Goal: Information Seeking & Learning: Learn about a topic

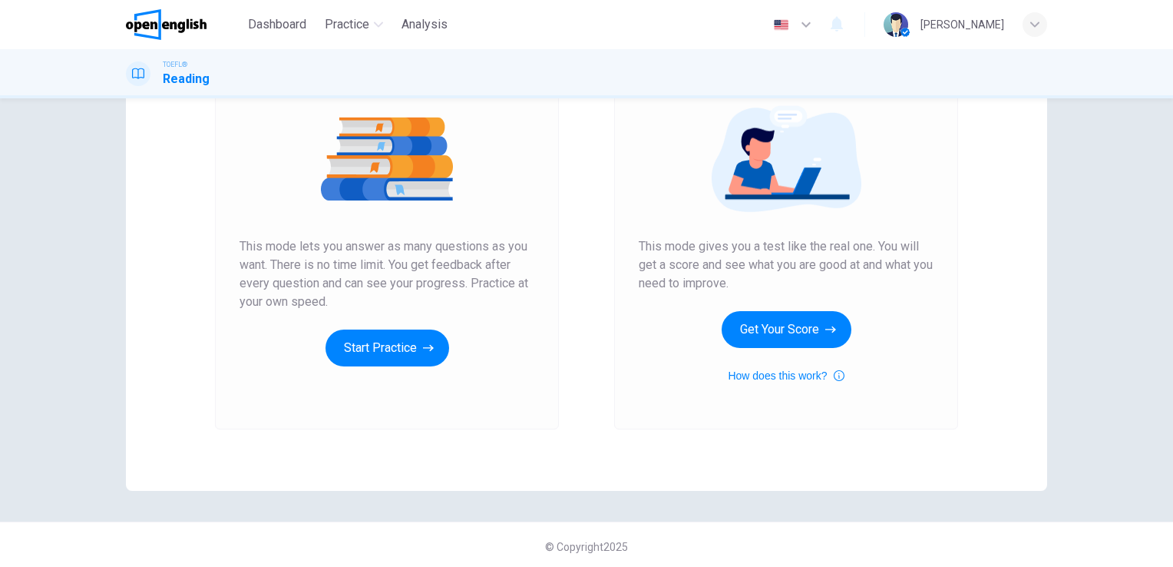
scroll to position [174, 0]
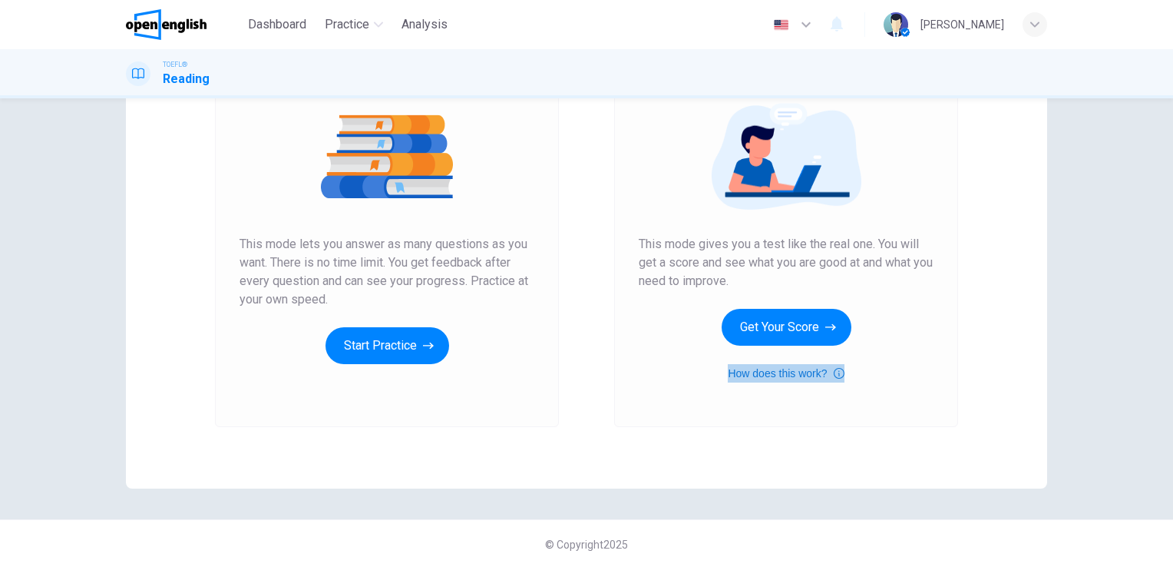
click at [835, 375] on icon "button" at bounding box center [839, 373] width 11 height 18
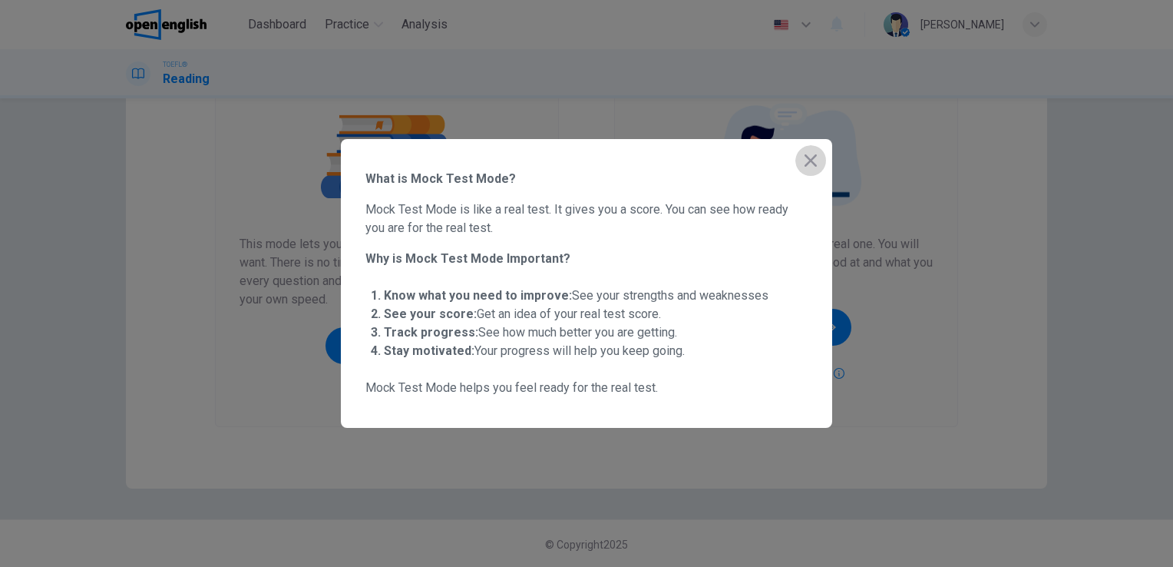
click at [811, 166] on icon "button" at bounding box center [811, 160] width 18 height 18
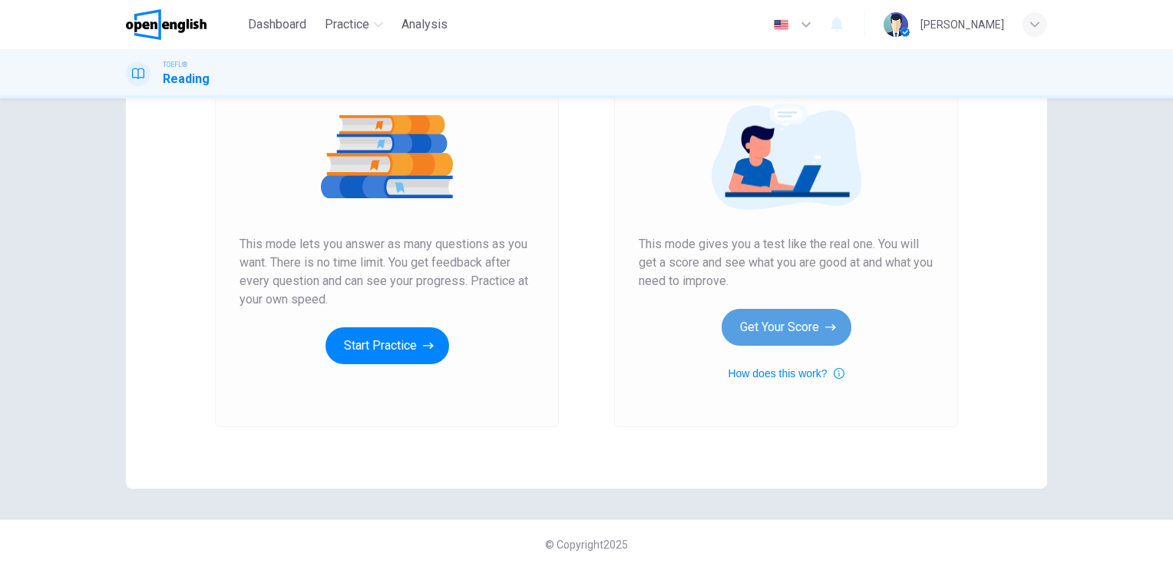
click at [759, 326] on button "Get Your Score" at bounding box center [787, 327] width 130 height 37
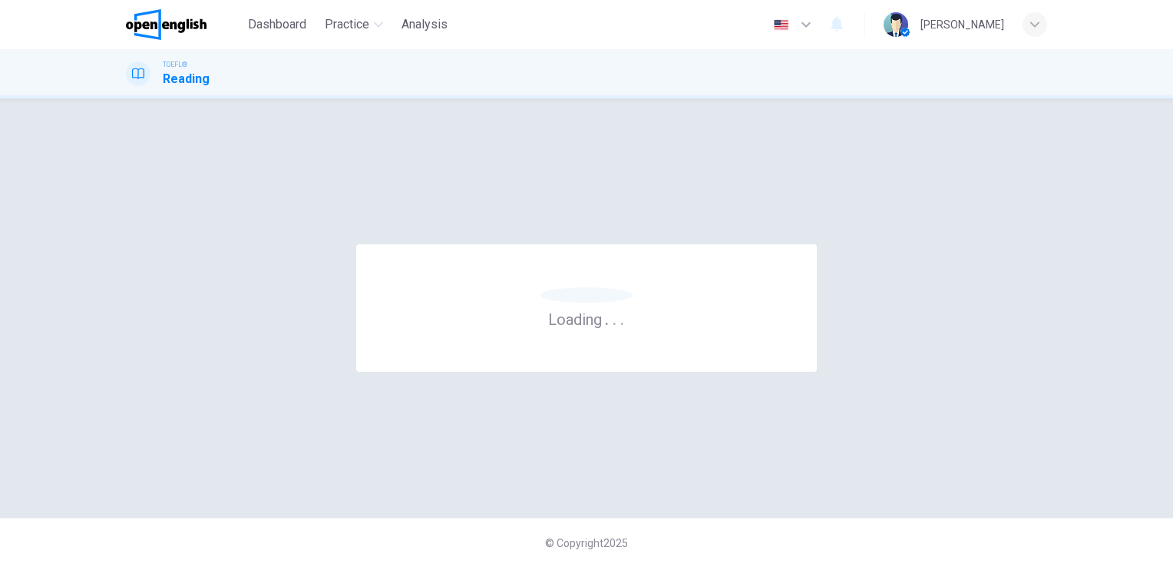
scroll to position [0, 0]
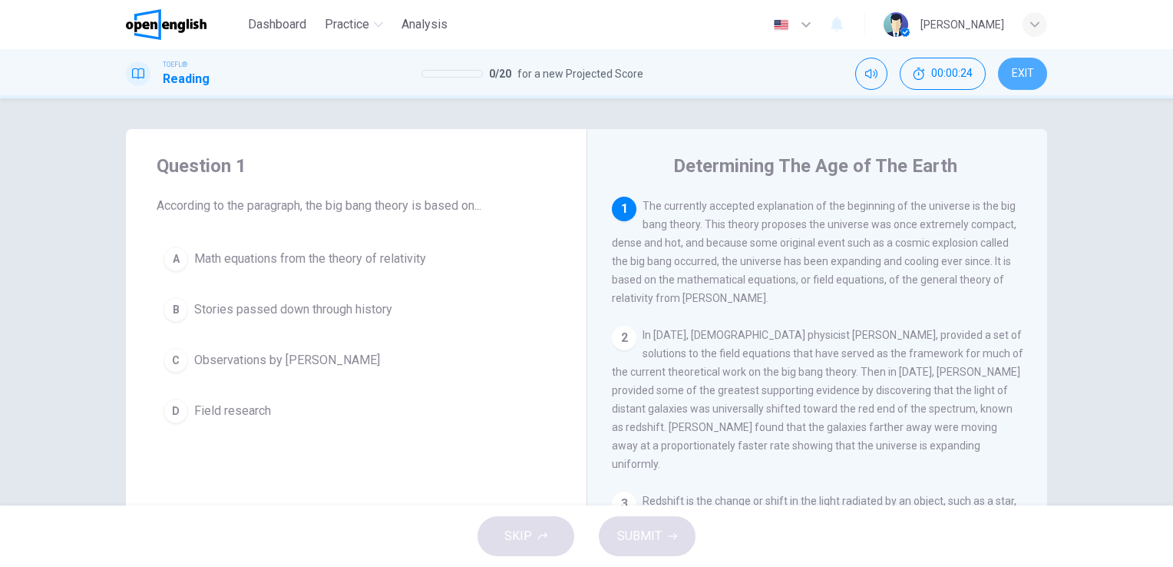
click at [1018, 82] on button "EXIT" at bounding box center [1022, 74] width 49 height 32
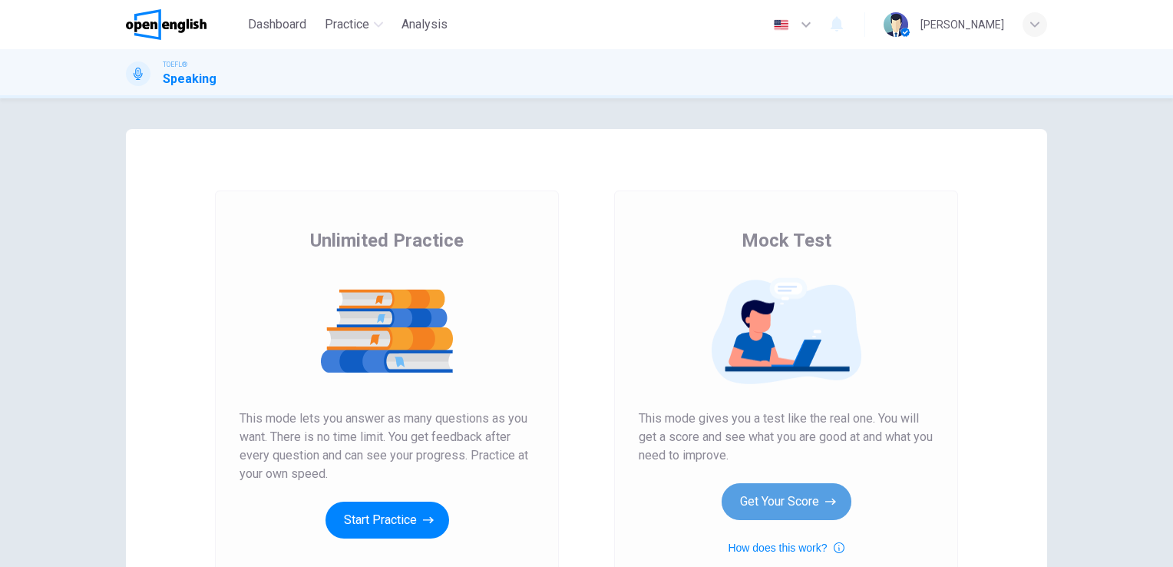
click at [802, 506] on button "Get Your Score" at bounding box center [787, 501] width 130 height 37
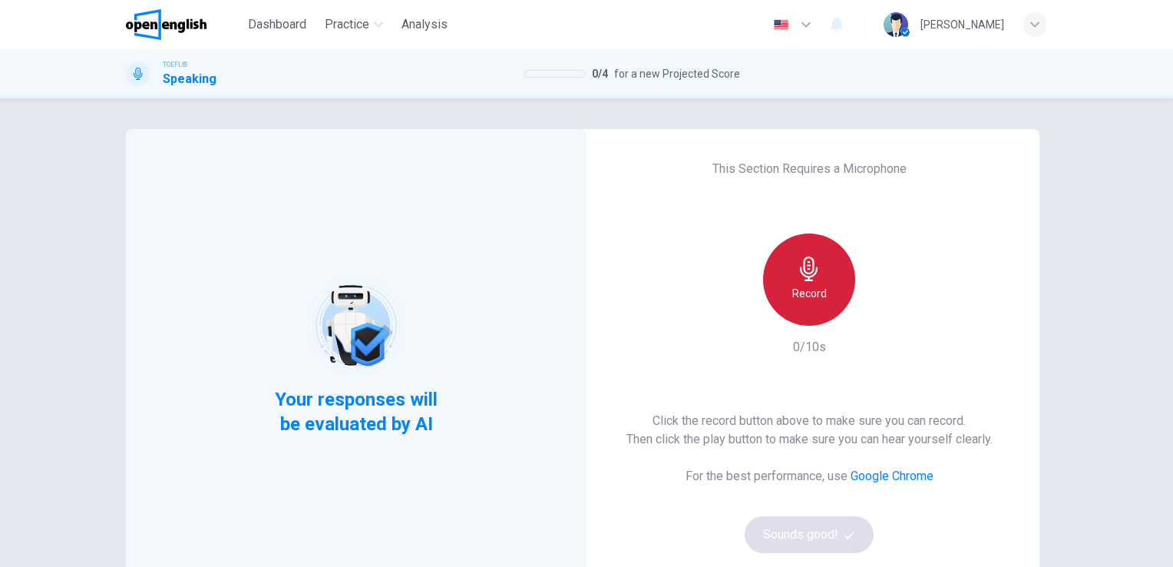
click at [792, 293] on h6 "Record" at bounding box center [809, 293] width 35 height 18
click at [788, 293] on div "Stop" at bounding box center [809, 279] width 92 height 92
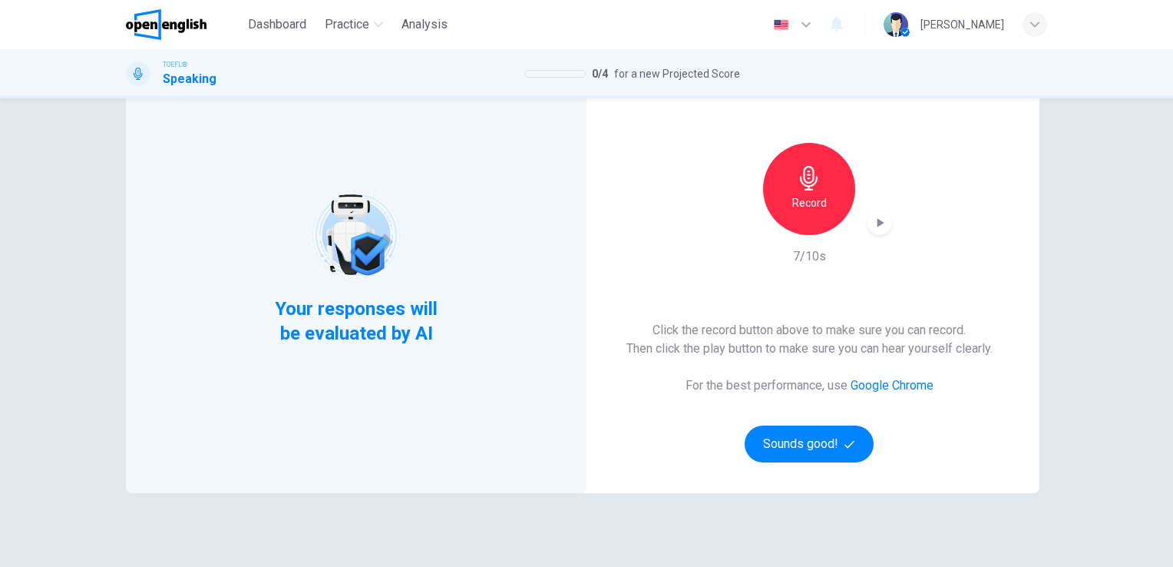
scroll to position [92, 0]
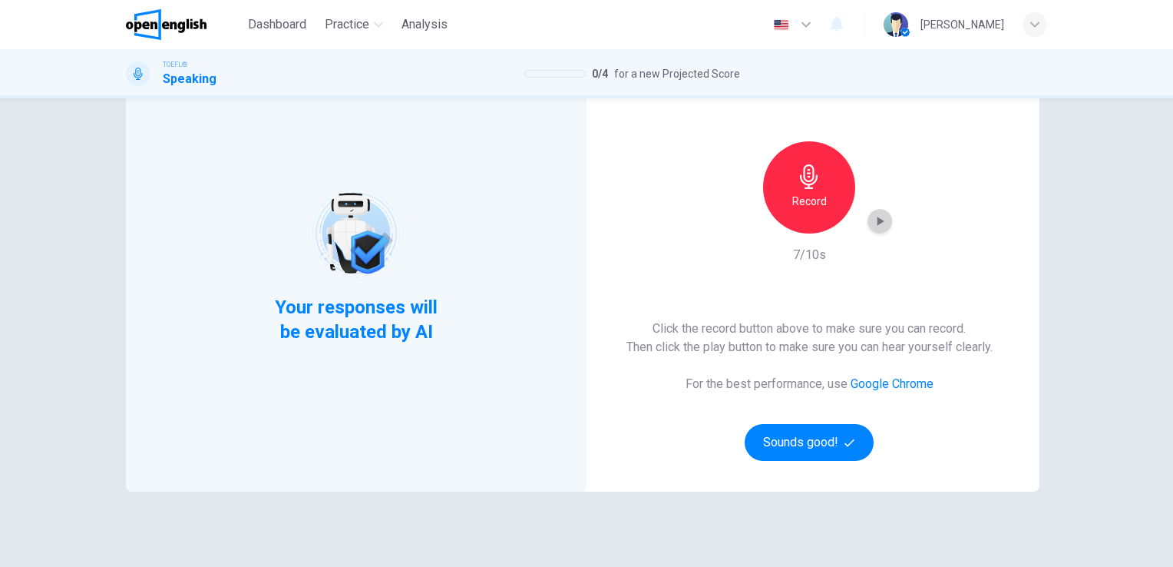
click at [872, 219] on icon "button" at bounding box center [879, 220] width 15 height 15
click at [824, 447] on button "Sounds good!" at bounding box center [809, 442] width 129 height 37
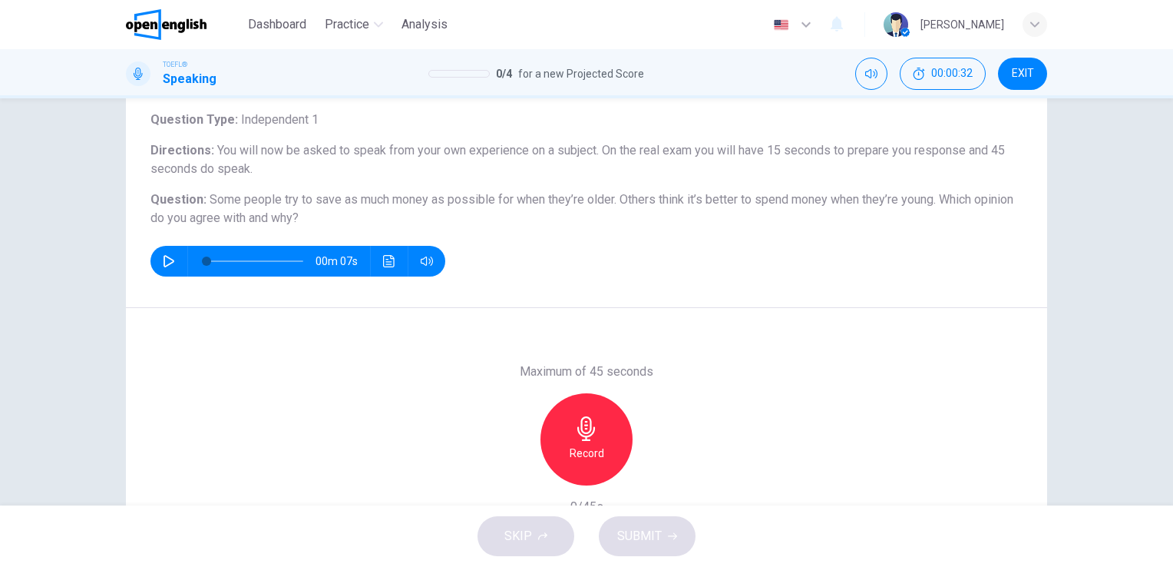
click at [169, 259] on icon "button" at bounding box center [169, 261] width 12 height 12
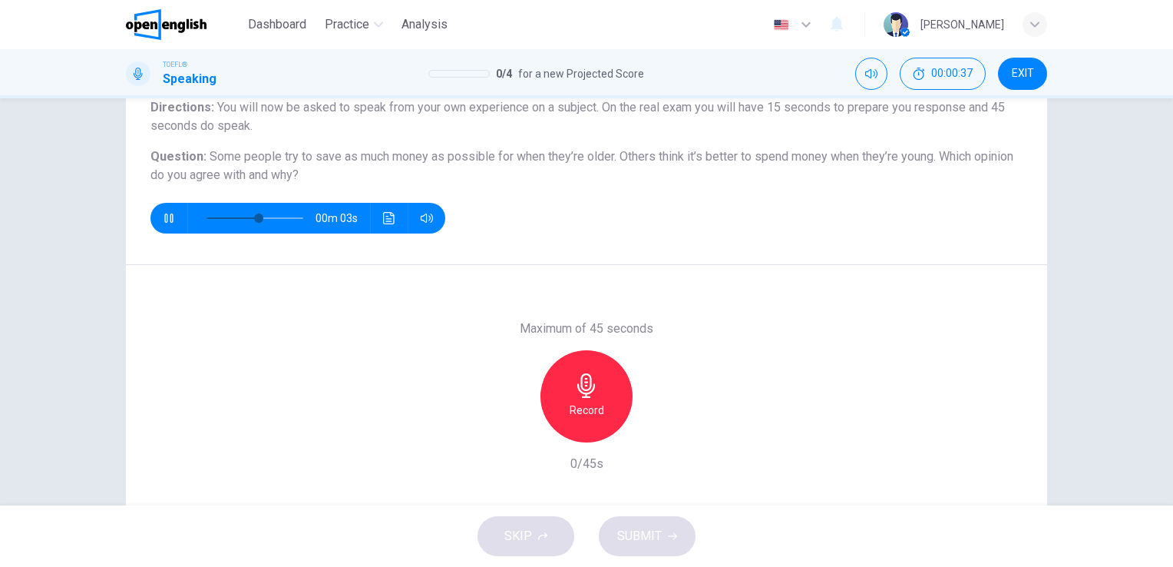
scroll to position [154, 0]
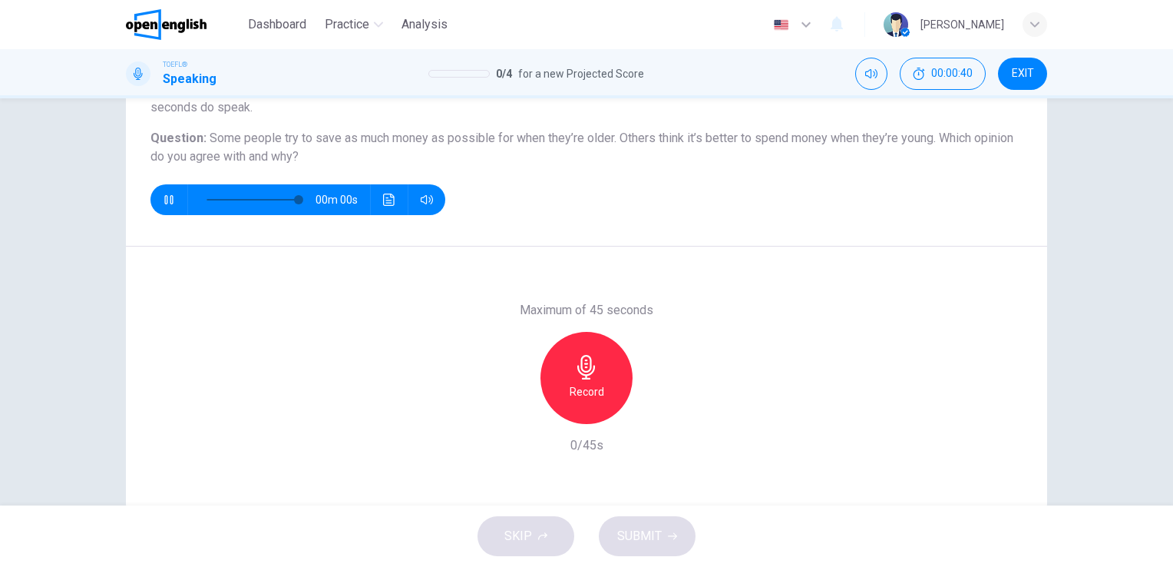
type input "*"
click at [579, 382] on h6 "Record" at bounding box center [587, 391] width 35 height 18
click at [579, 382] on h6 "Stop" at bounding box center [586, 391] width 23 height 18
click at [655, 414] on icon "button" at bounding box center [658, 411] width 7 height 9
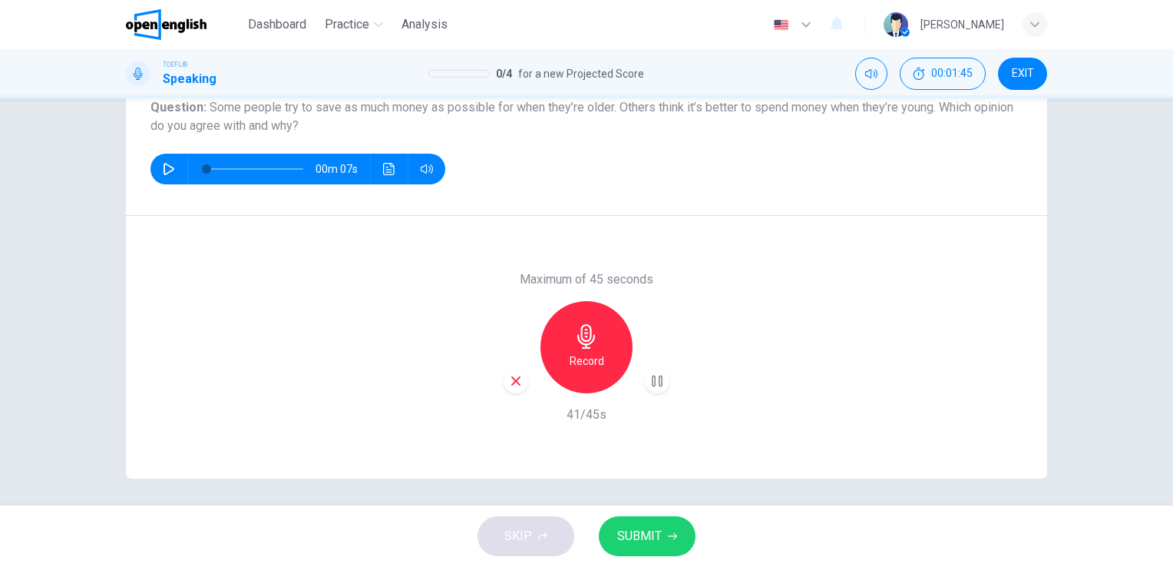
scroll to position [187, 0]
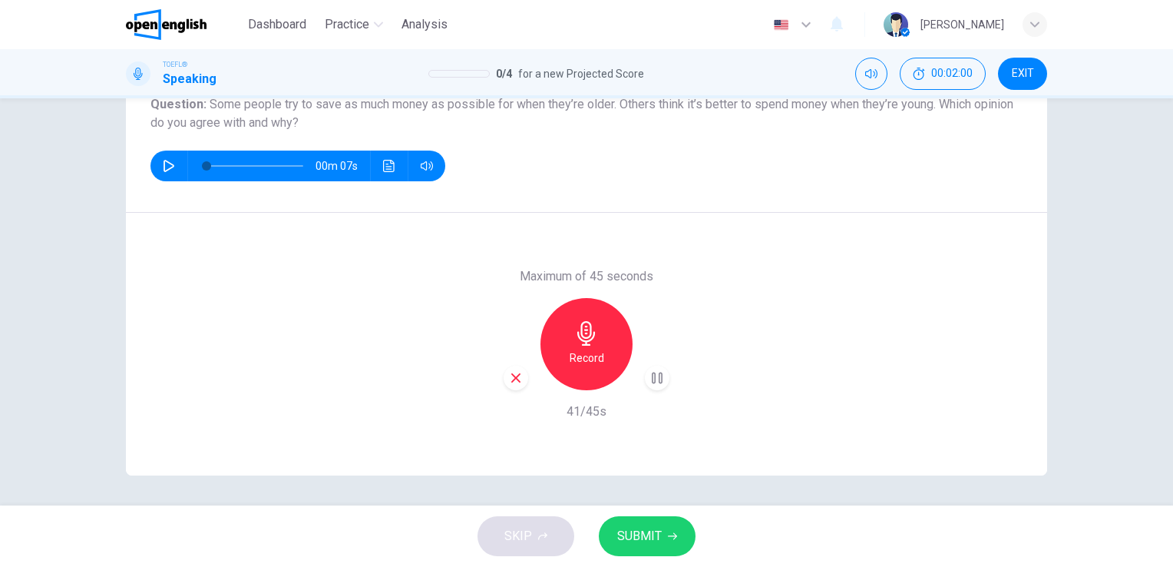
click at [634, 531] on span "SUBMIT" at bounding box center [639, 535] width 45 height 21
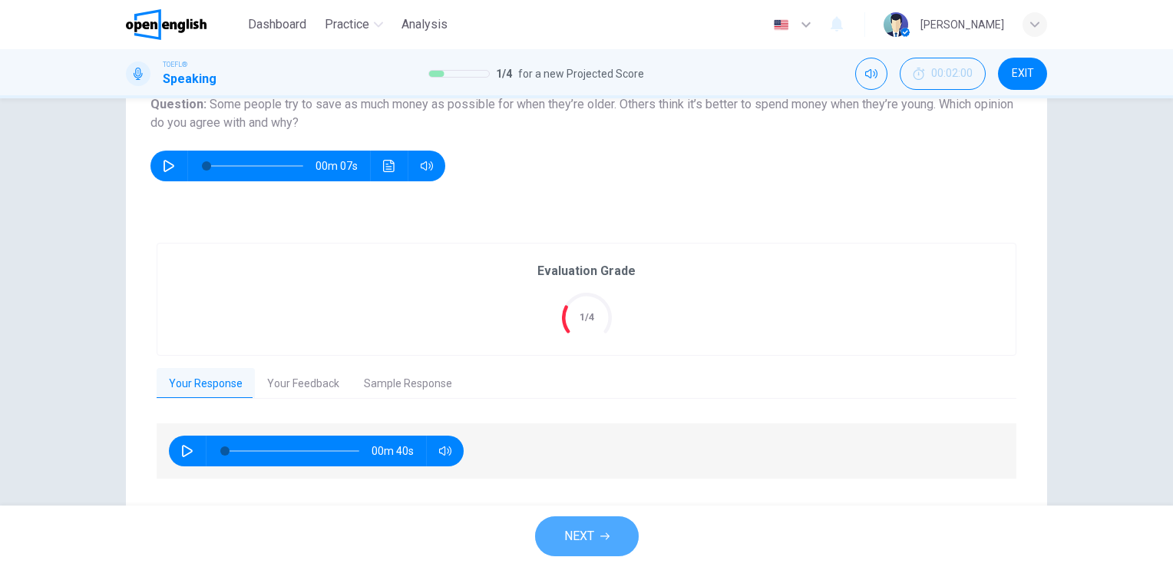
click at [569, 531] on span "NEXT" at bounding box center [579, 535] width 30 height 21
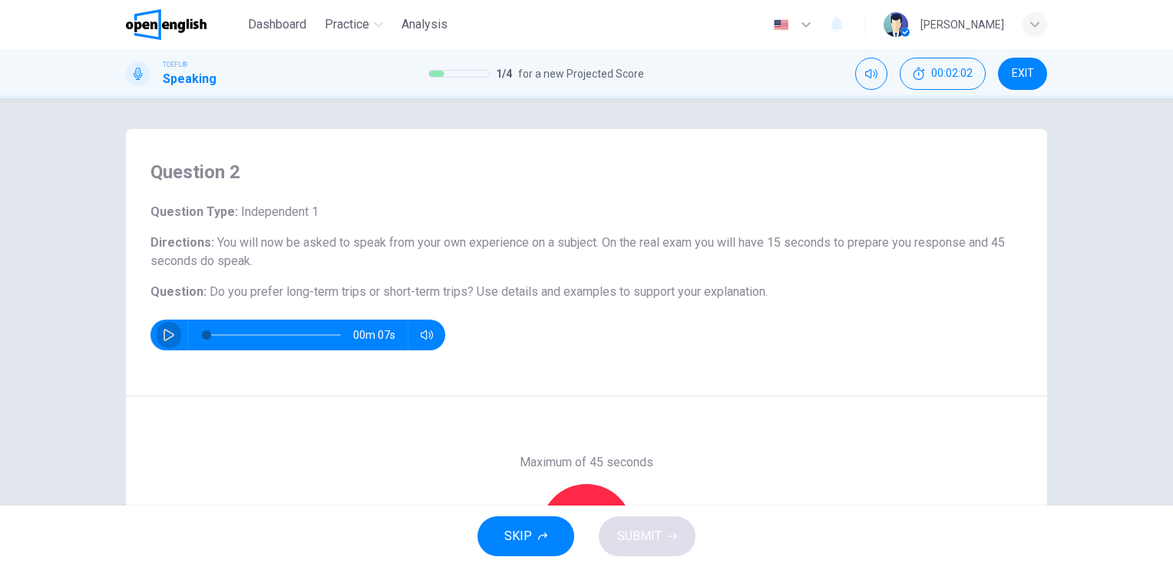
click at [164, 334] on icon "button" at bounding box center [169, 335] width 11 height 12
type input "*"
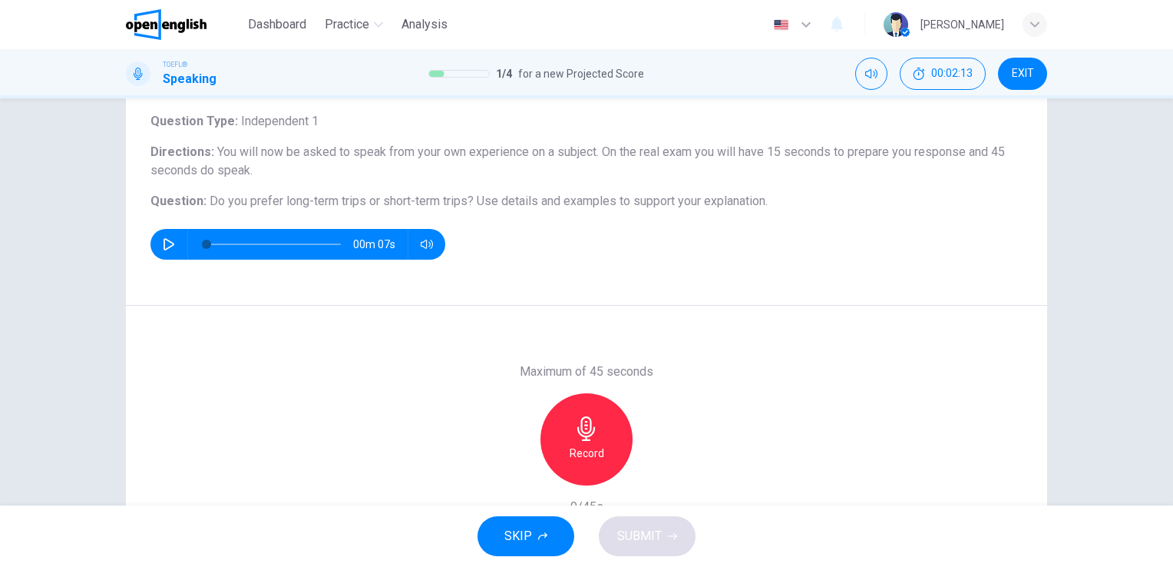
scroll to position [92, 0]
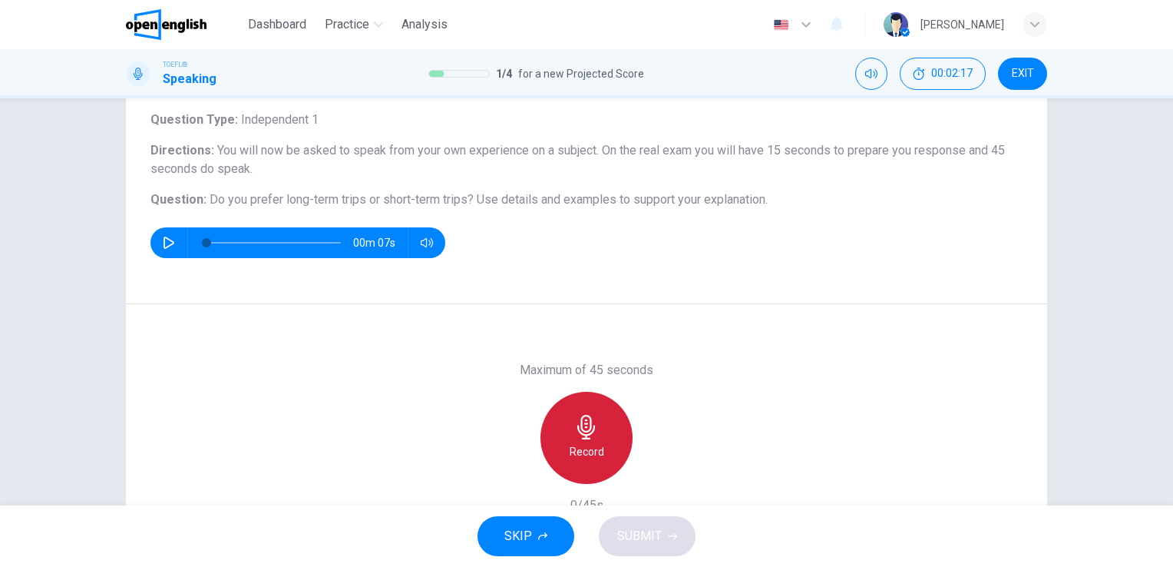
click at [577, 418] on icon "button" at bounding box center [586, 427] width 25 height 25
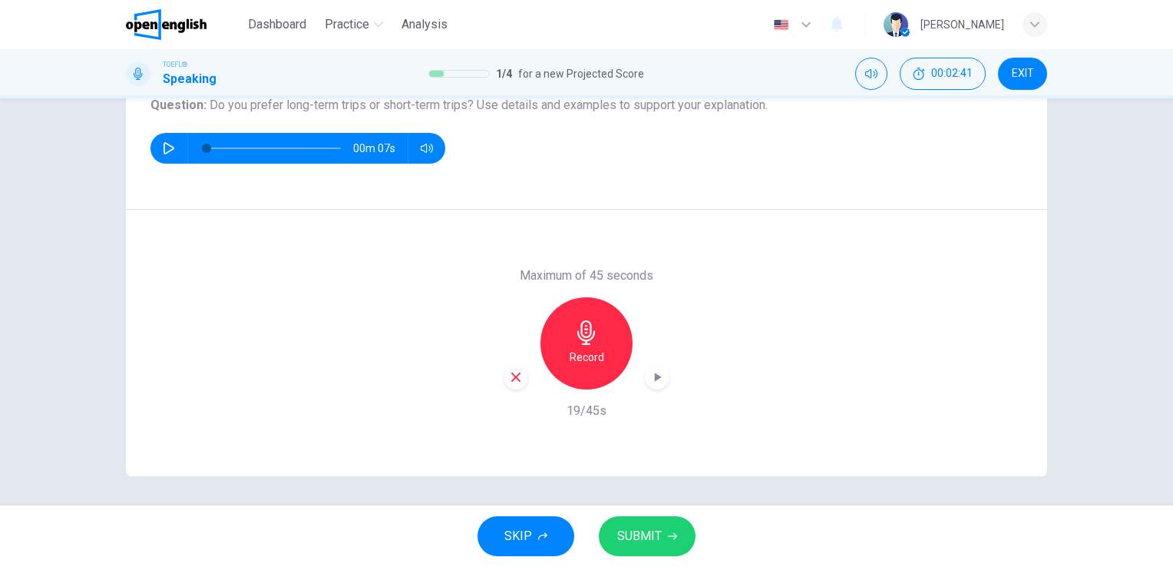
scroll to position [187, 0]
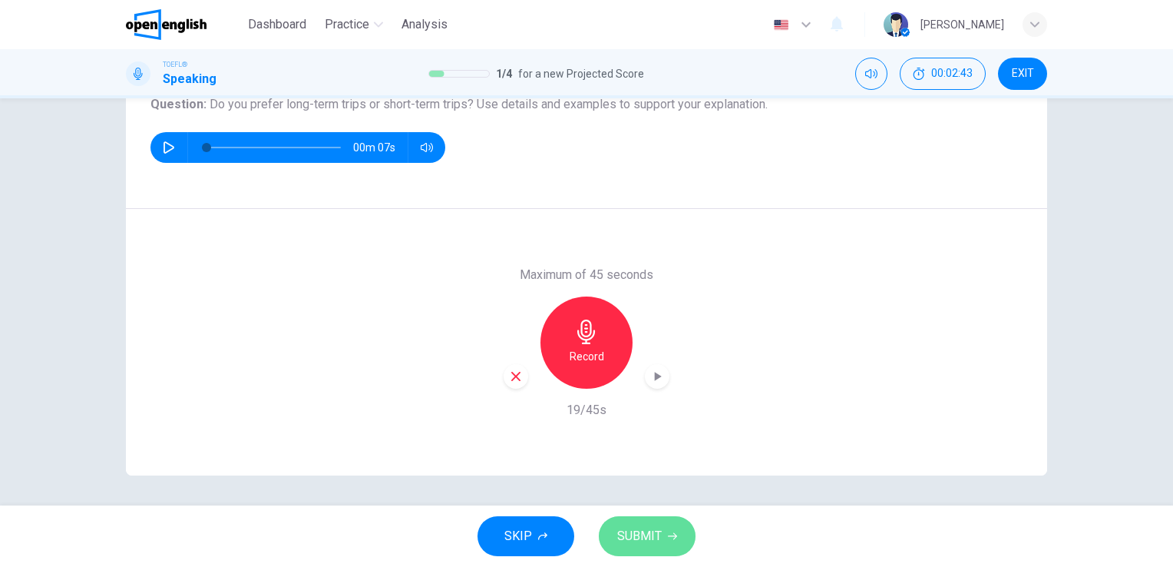
click at [631, 539] on span "SUBMIT" at bounding box center [639, 535] width 45 height 21
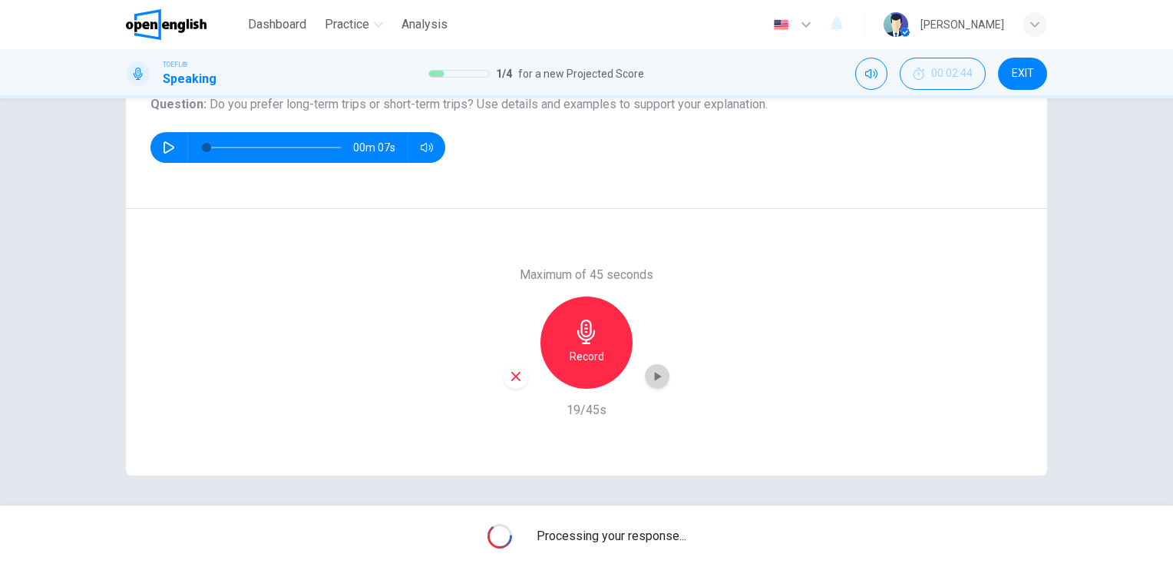
click at [655, 379] on icon "button" at bounding box center [658, 376] width 7 height 9
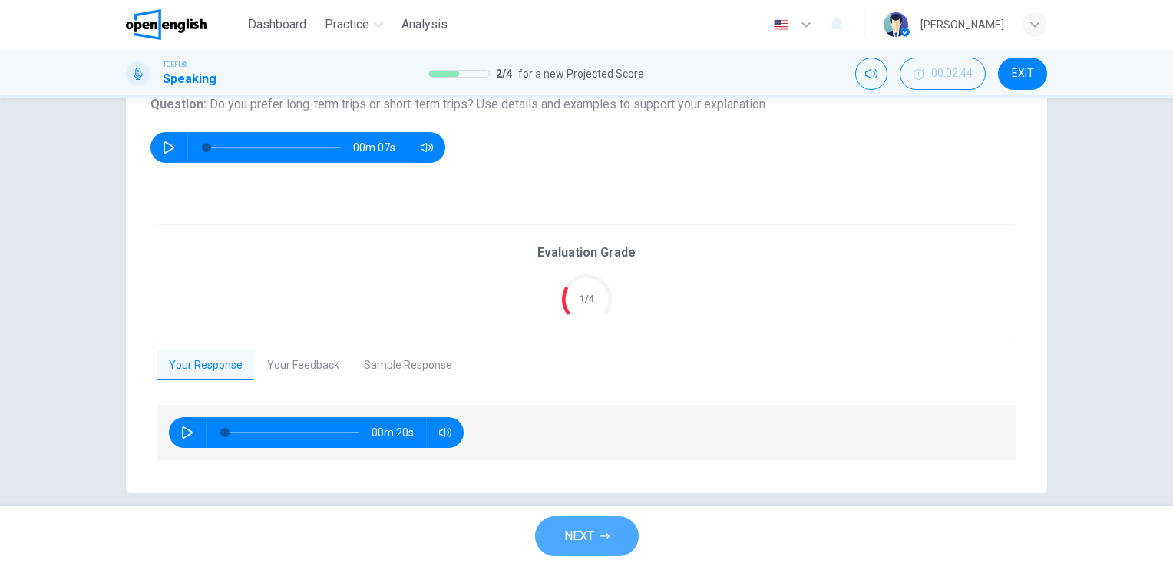
click at [580, 541] on span "NEXT" at bounding box center [579, 535] width 30 height 21
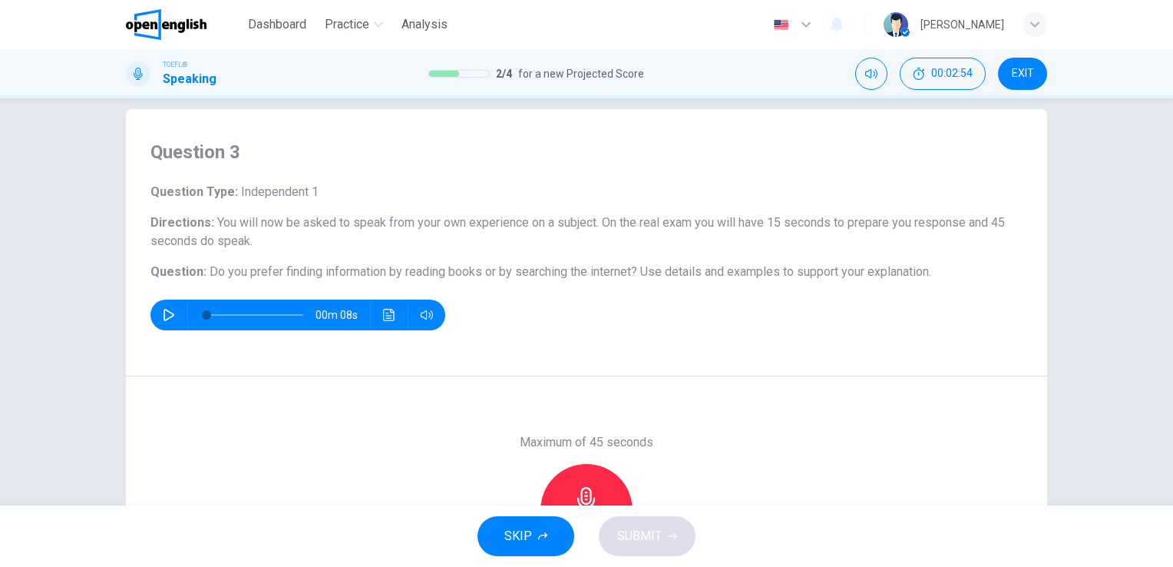
scroll to position [3, 0]
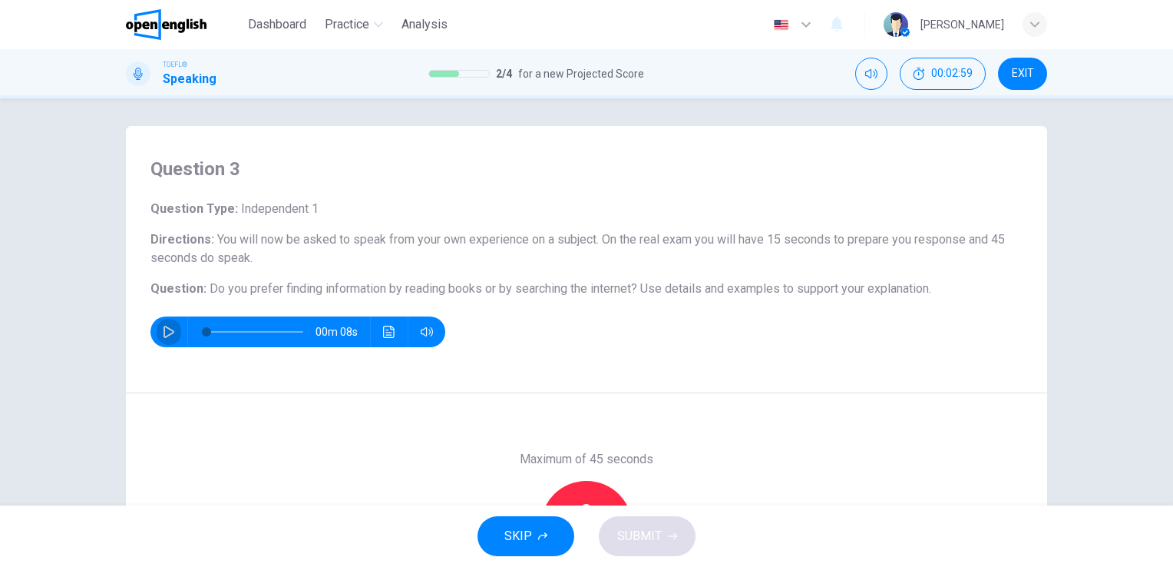
click at [164, 329] on icon "button" at bounding box center [169, 332] width 12 height 12
type input "*"
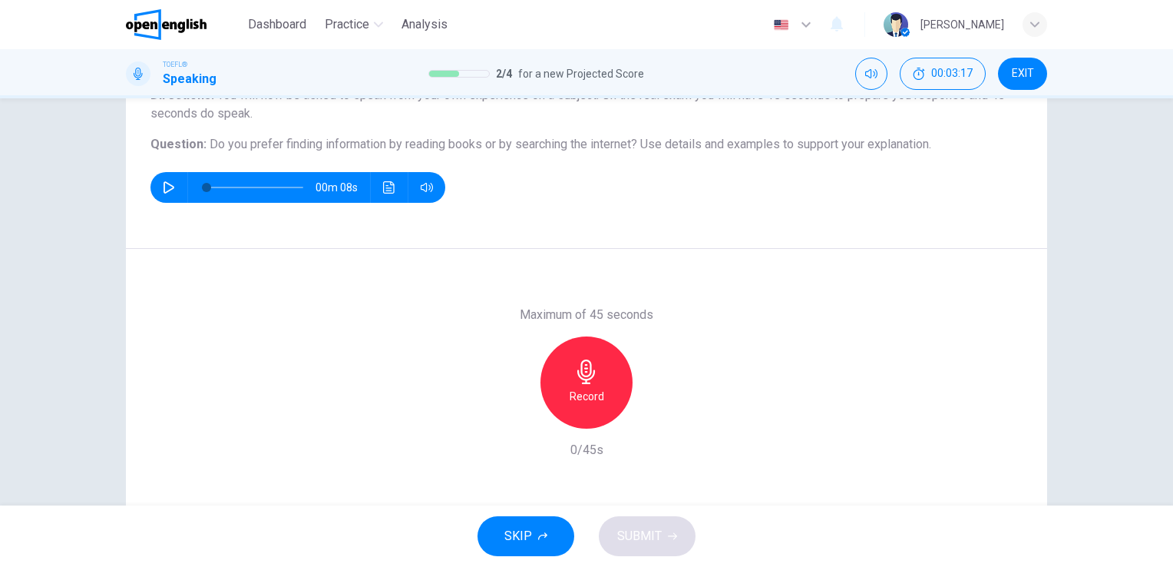
scroll to position [157, 0]
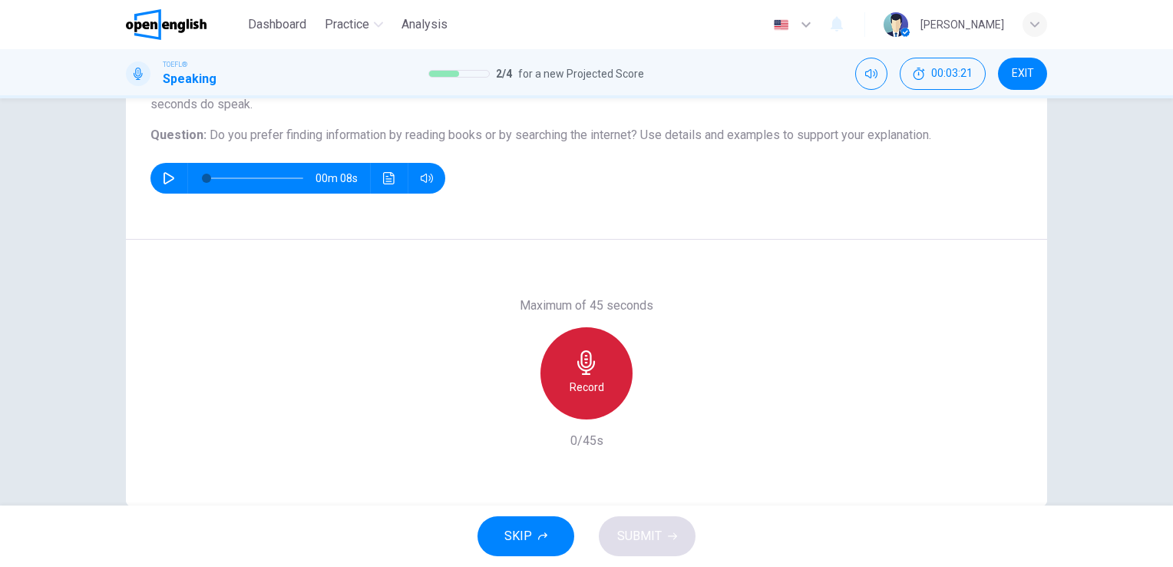
click at [579, 365] on icon "button" at bounding box center [586, 362] width 18 height 25
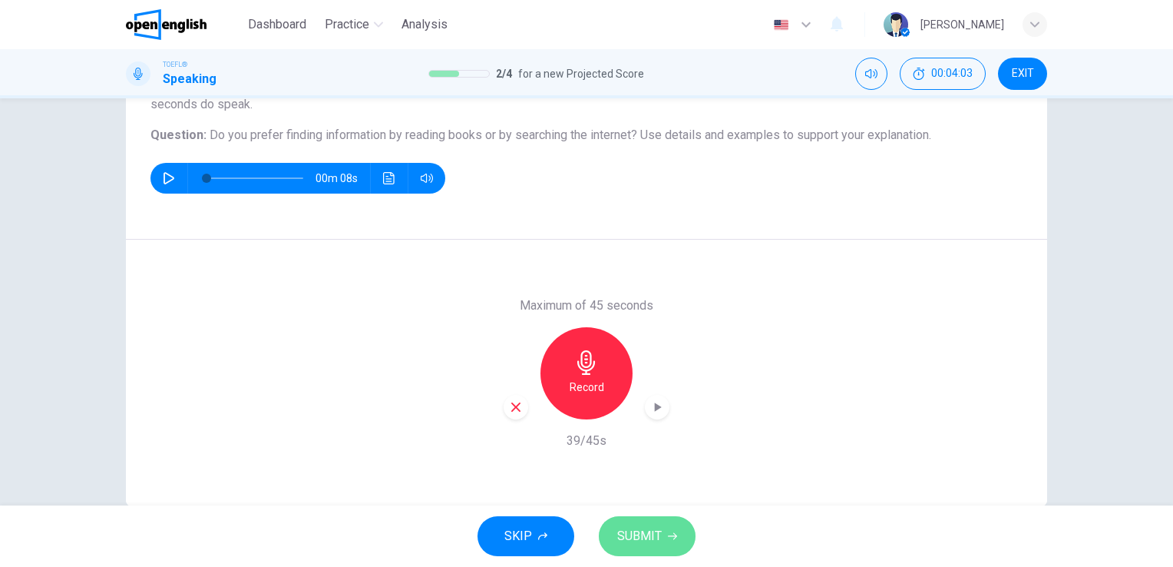
click at [645, 536] on span "SUBMIT" at bounding box center [639, 535] width 45 height 21
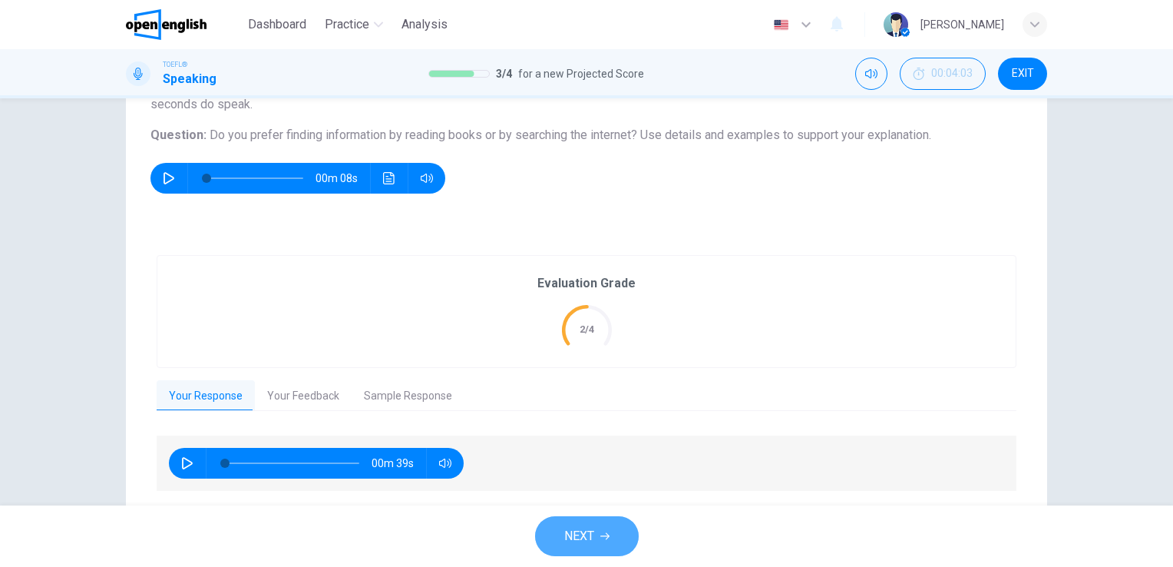
click at [580, 533] on span "NEXT" at bounding box center [579, 535] width 30 height 21
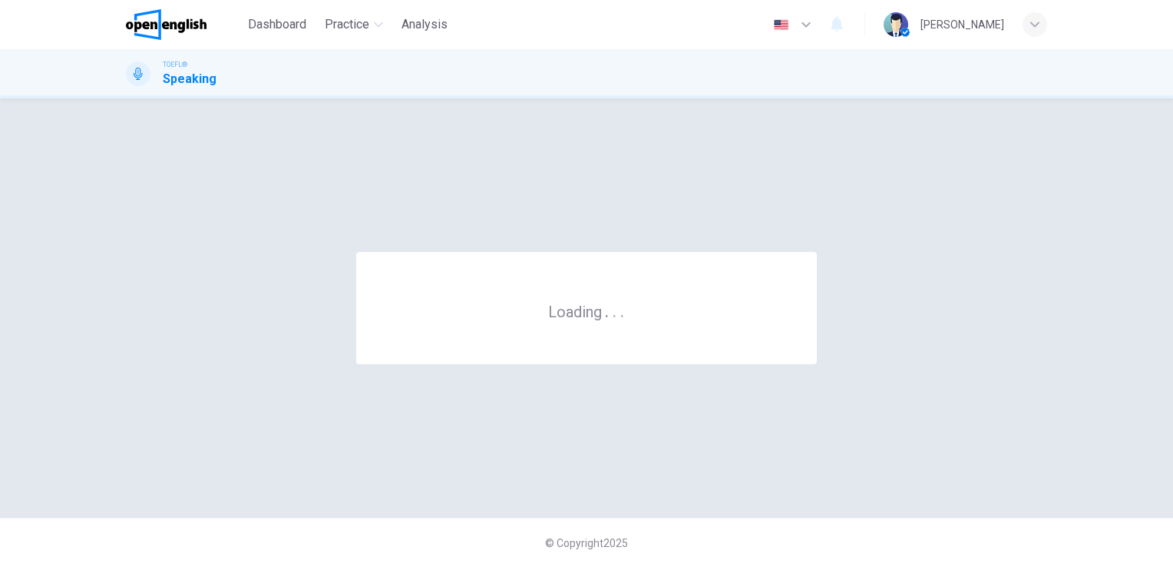
scroll to position [0, 0]
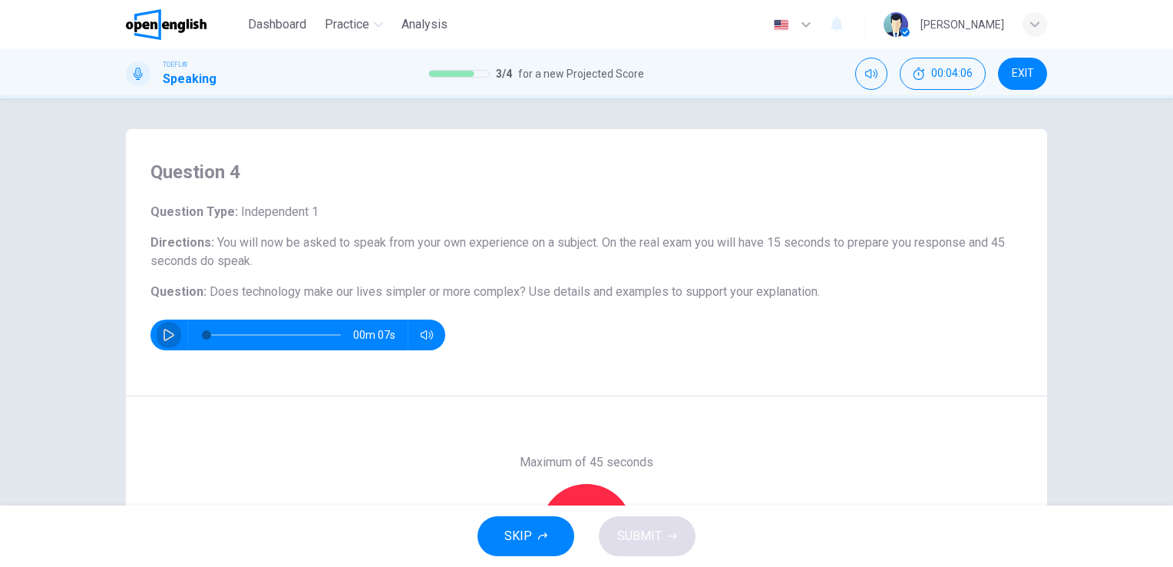
click at [157, 329] on button "button" at bounding box center [169, 334] width 25 height 31
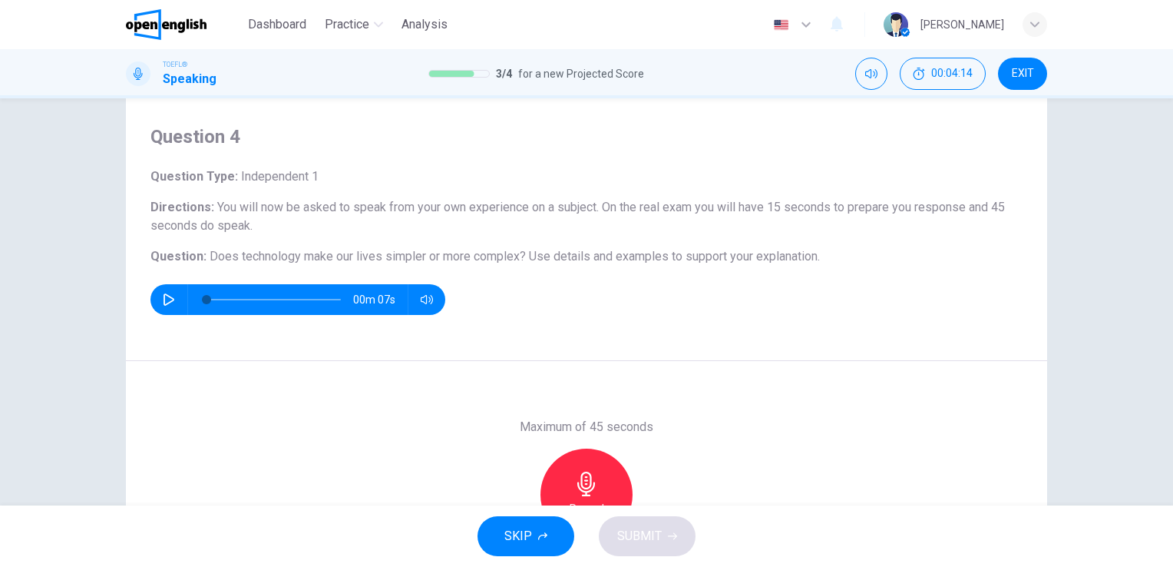
type input "*"
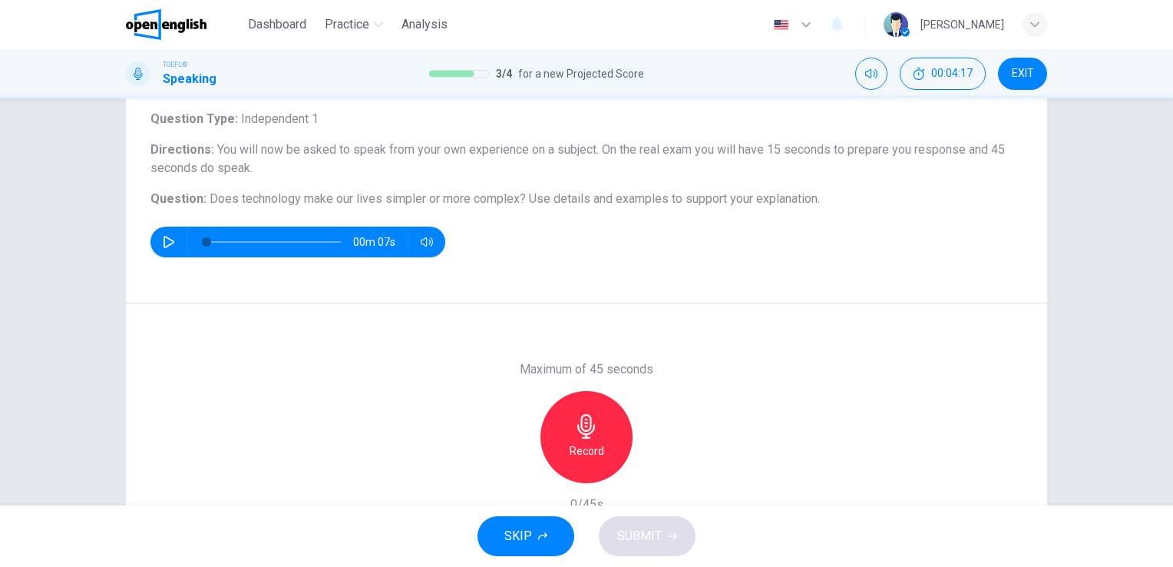
scroll to position [66, 0]
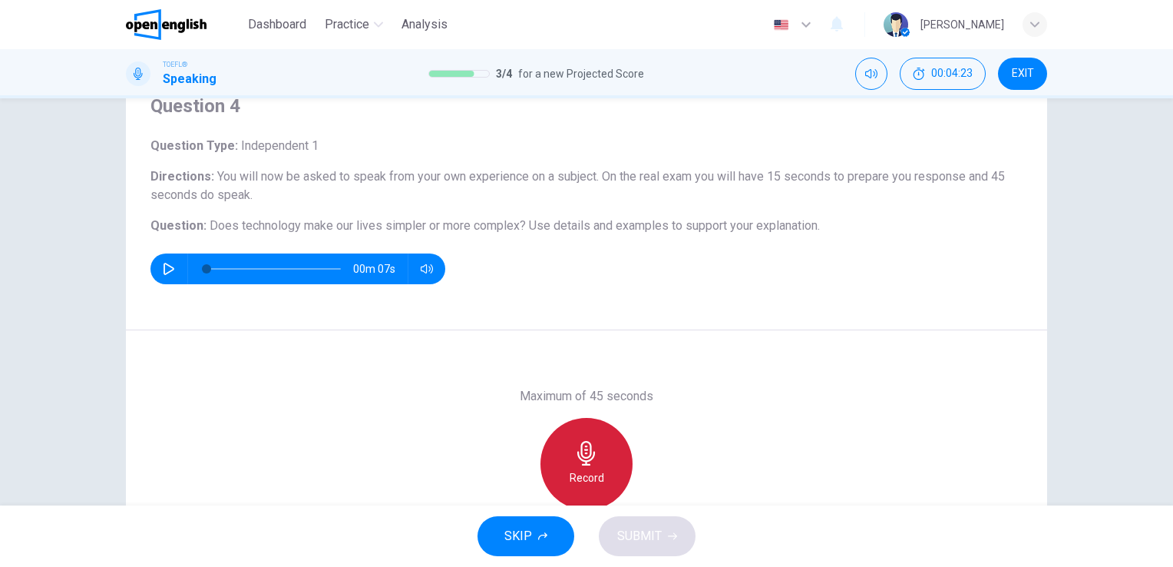
click at [580, 442] on icon "button" at bounding box center [586, 453] width 25 height 25
click at [565, 472] on div "Stop" at bounding box center [586, 464] width 92 height 92
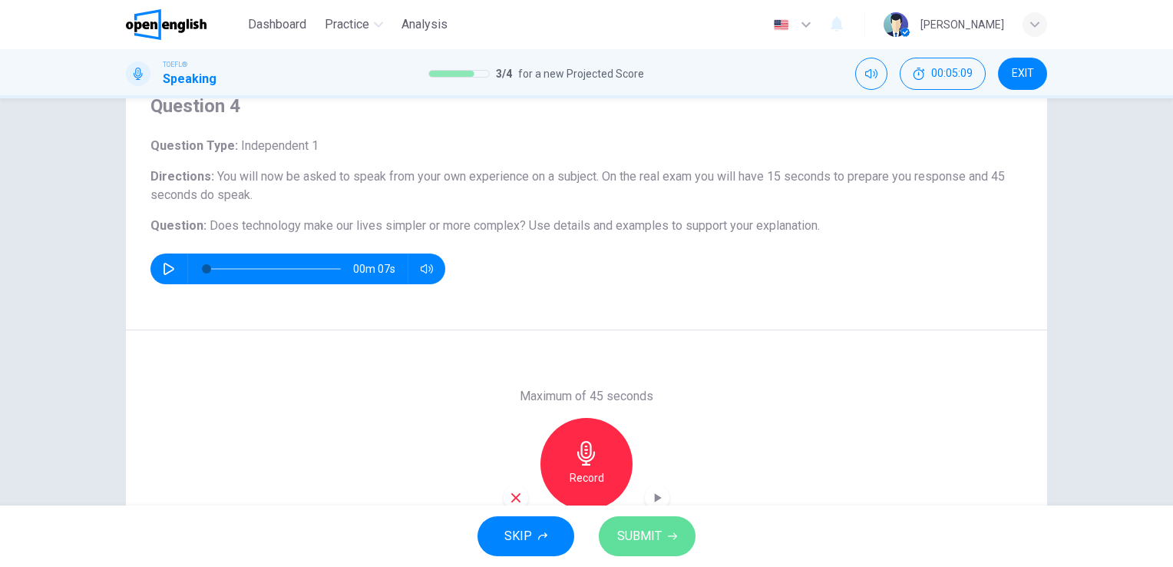
click at [643, 531] on span "SUBMIT" at bounding box center [639, 535] width 45 height 21
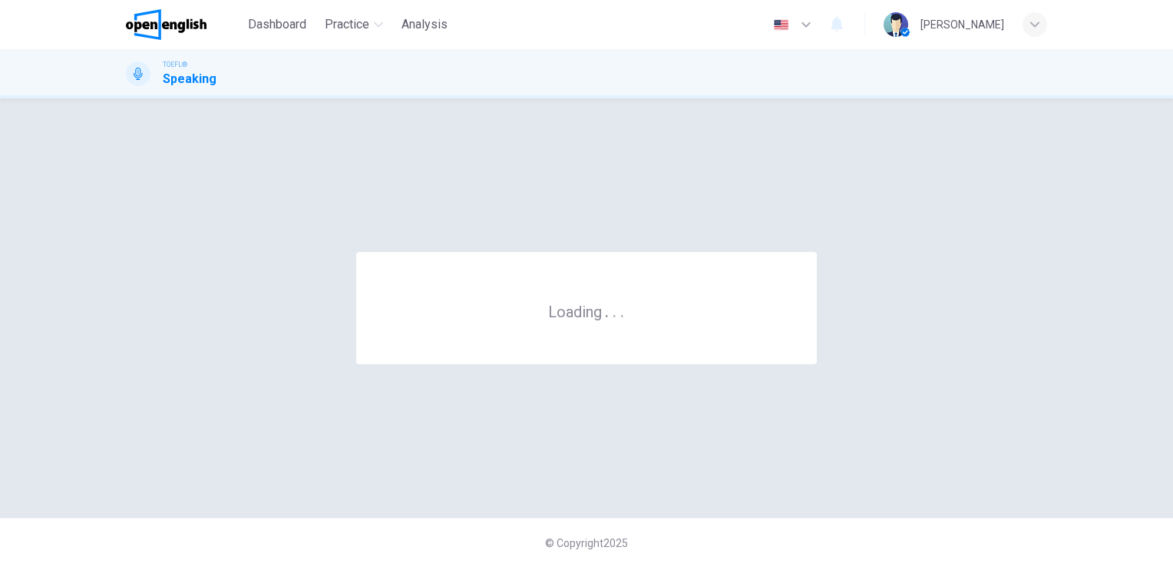
scroll to position [0, 0]
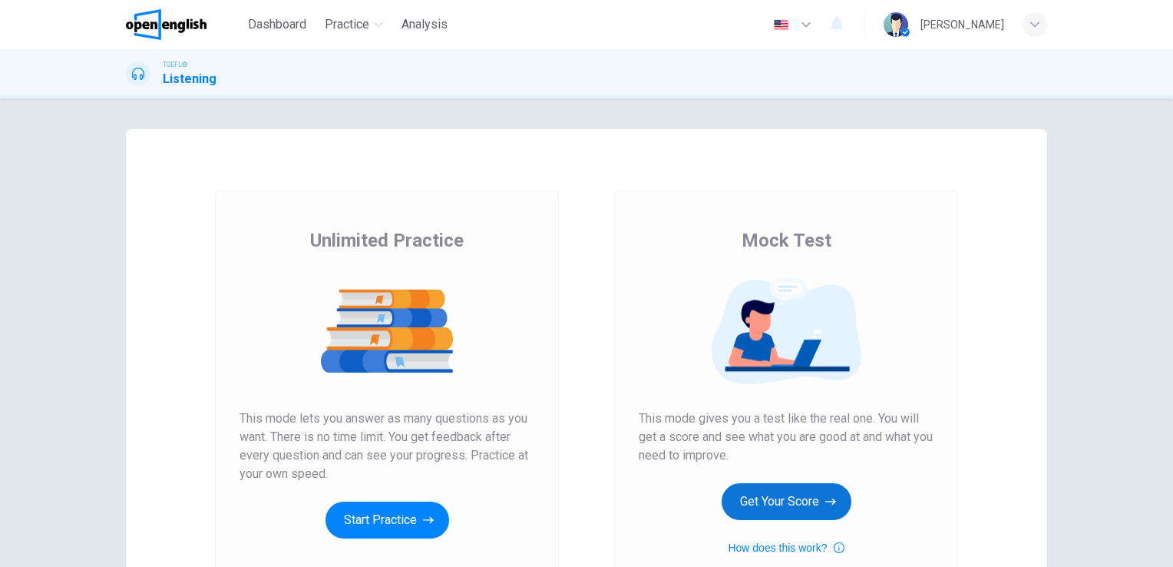
click at [795, 494] on button "Get Your Score" at bounding box center [787, 501] width 130 height 37
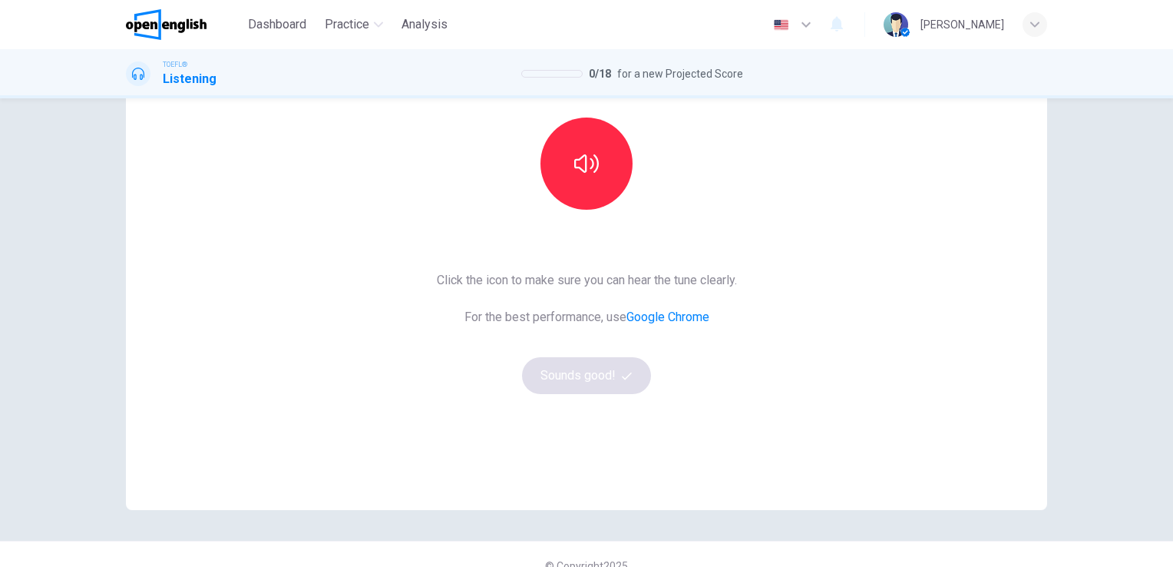
scroll to position [154, 0]
click at [583, 172] on icon "button" at bounding box center [586, 162] width 25 height 25
click at [572, 367] on button "Sounds good!" at bounding box center [586, 374] width 129 height 37
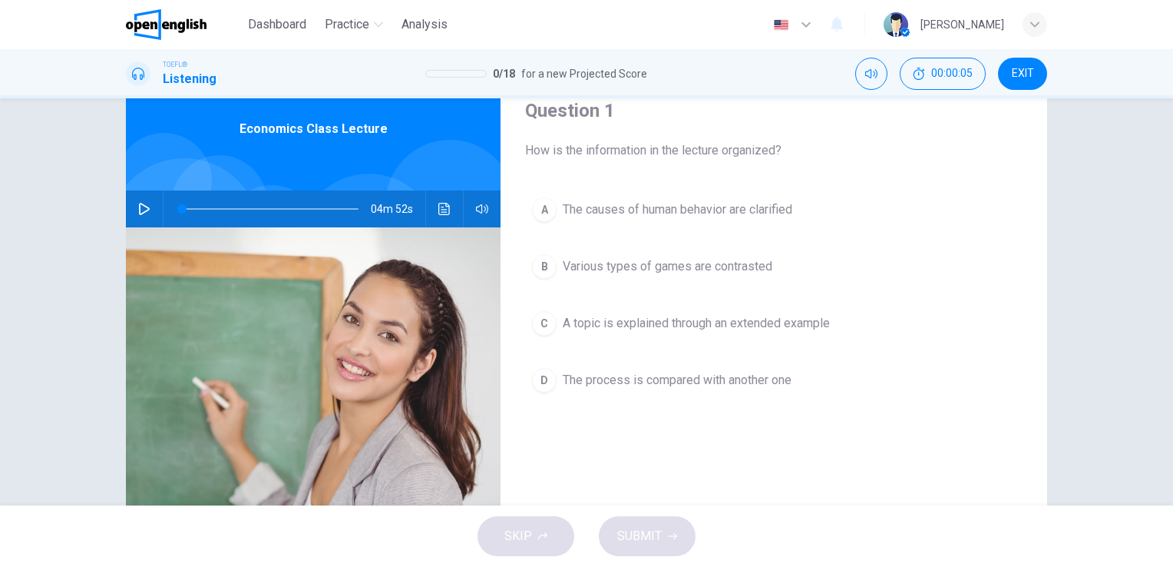
scroll to position [61, 0]
click at [146, 210] on icon "button" at bounding box center [144, 209] width 12 height 12
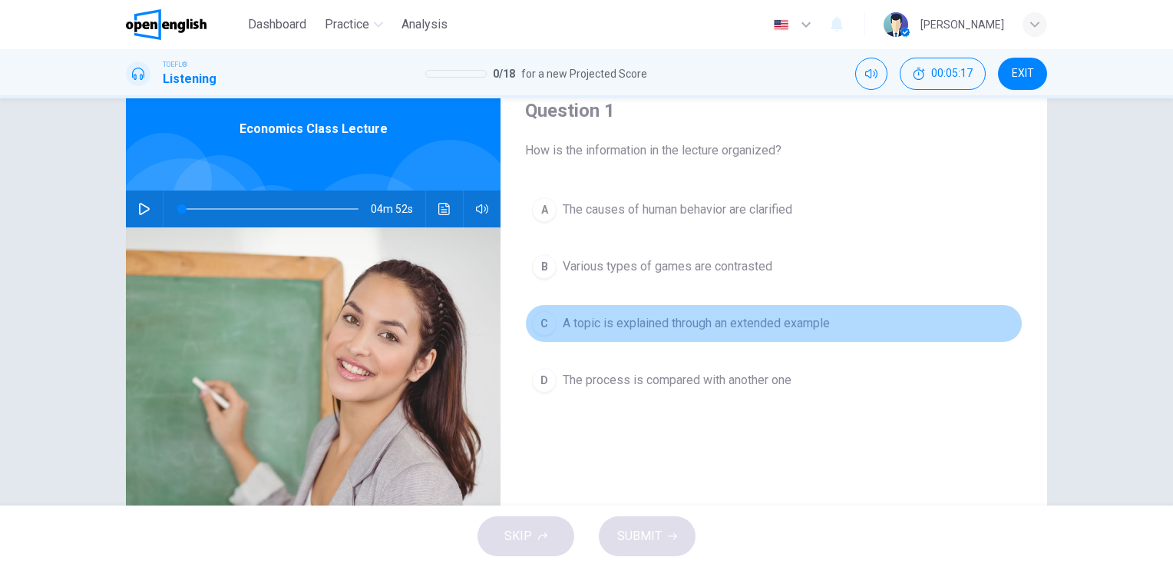
click at [563, 329] on span "A topic is explained through an extended example" at bounding box center [696, 323] width 267 height 18
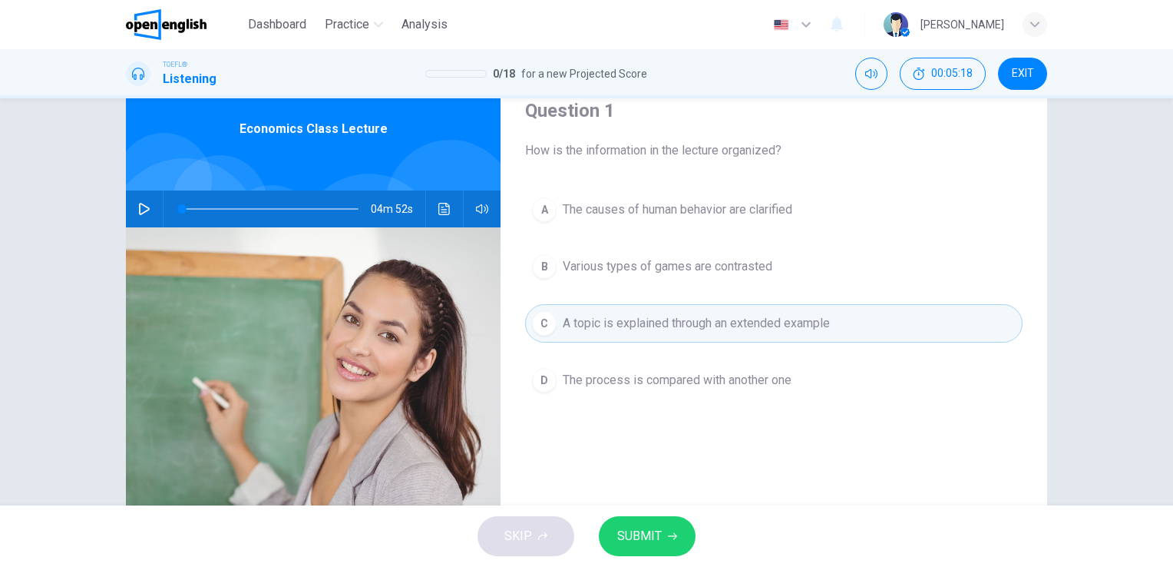
click at [640, 536] on span "SUBMIT" at bounding box center [639, 535] width 45 height 21
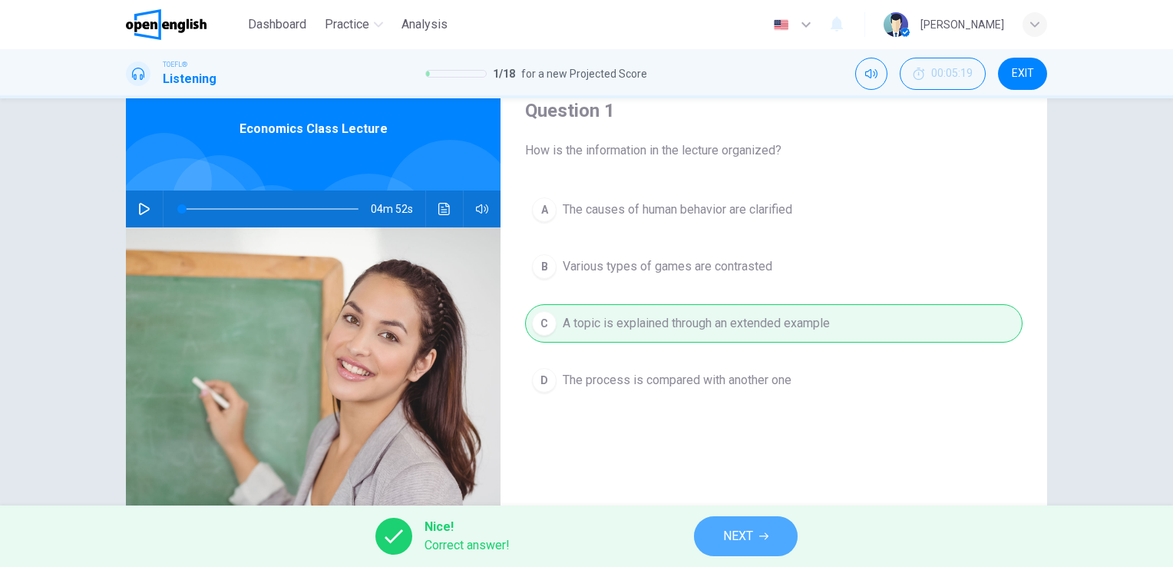
click at [746, 533] on span "NEXT" at bounding box center [738, 535] width 30 height 21
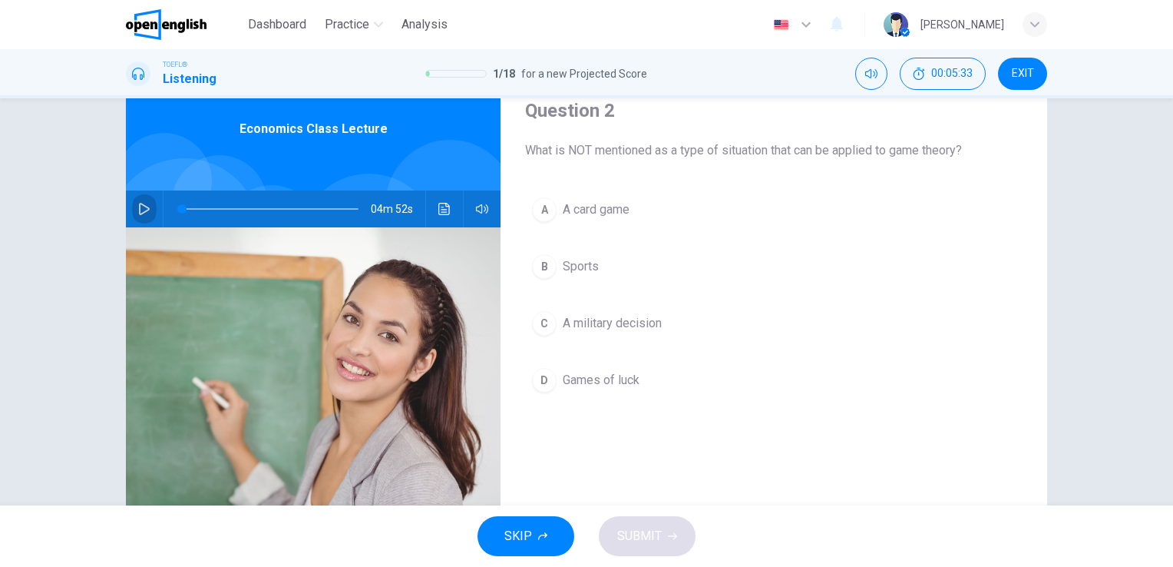
click at [140, 207] on icon "button" at bounding box center [144, 209] width 12 height 12
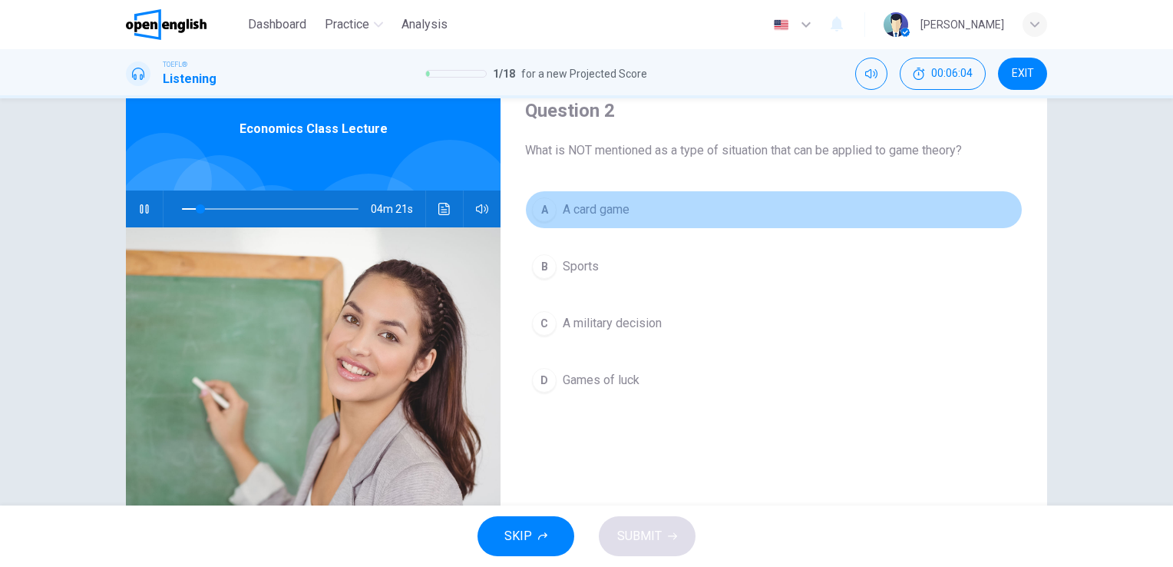
click at [596, 213] on span "A card game" at bounding box center [596, 209] width 67 height 18
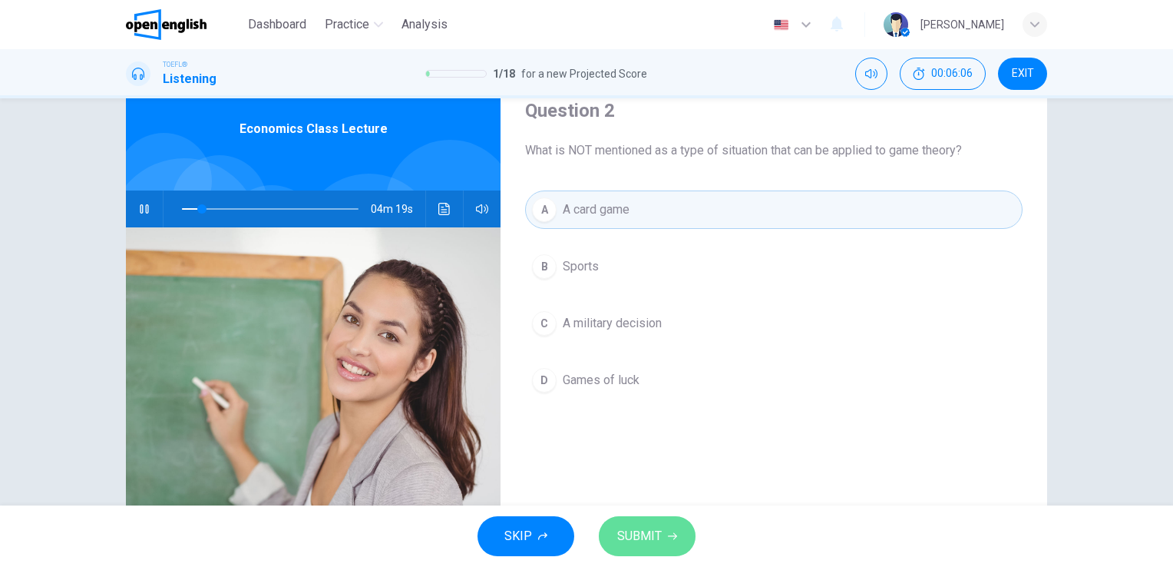
click at [636, 533] on span "SUBMIT" at bounding box center [639, 535] width 45 height 21
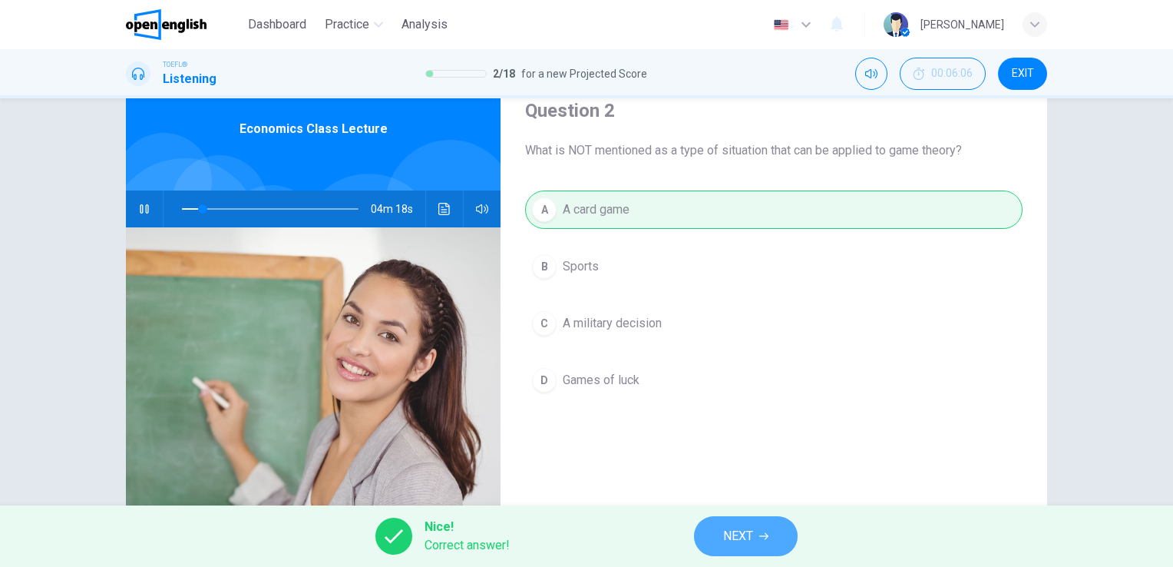
click at [712, 535] on button "NEXT" at bounding box center [746, 536] width 104 height 40
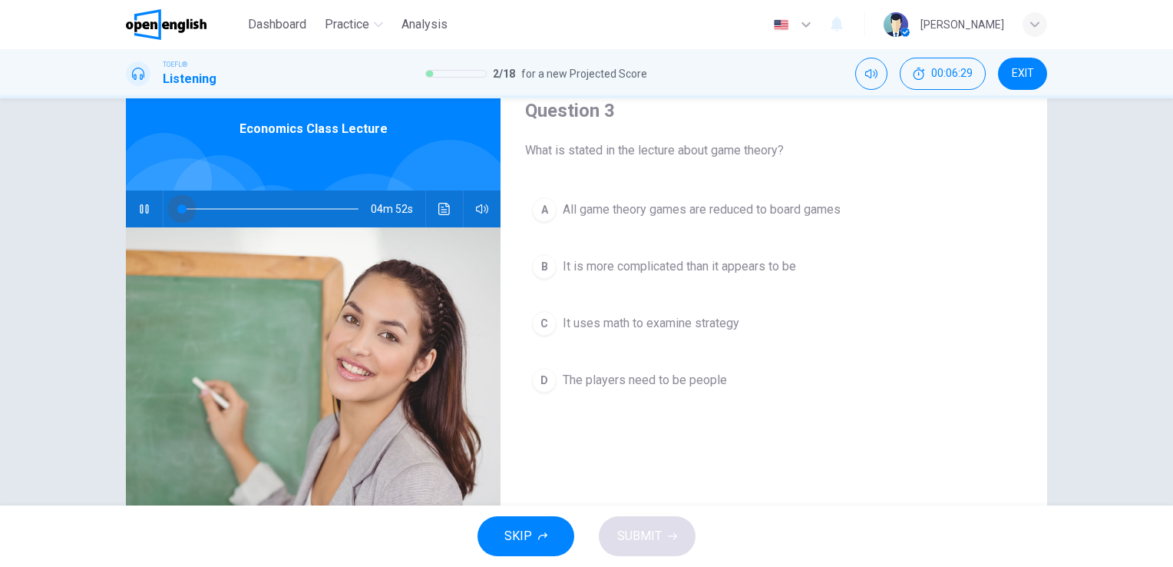
drag, startPoint x: 211, startPoint y: 207, endPoint x: 177, endPoint y: 208, distance: 34.6
click at [177, 208] on span at bounding box center [181, 208] width 9 height 9
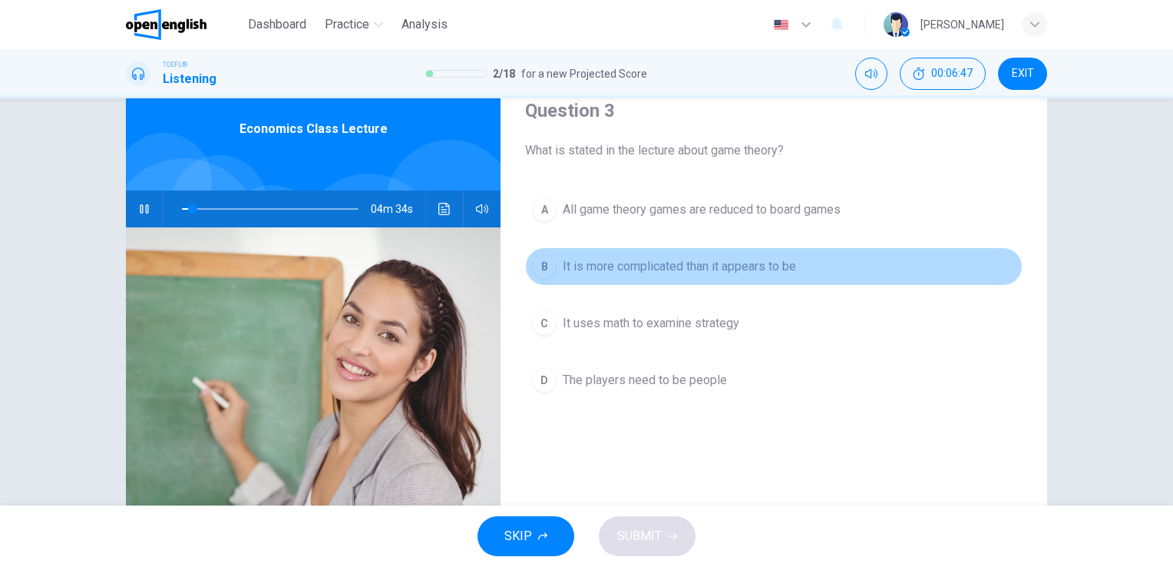
click at [692, 271] on span "It is more complicated than it appears to be" at bounding box center [679, 266] width 233 height 18
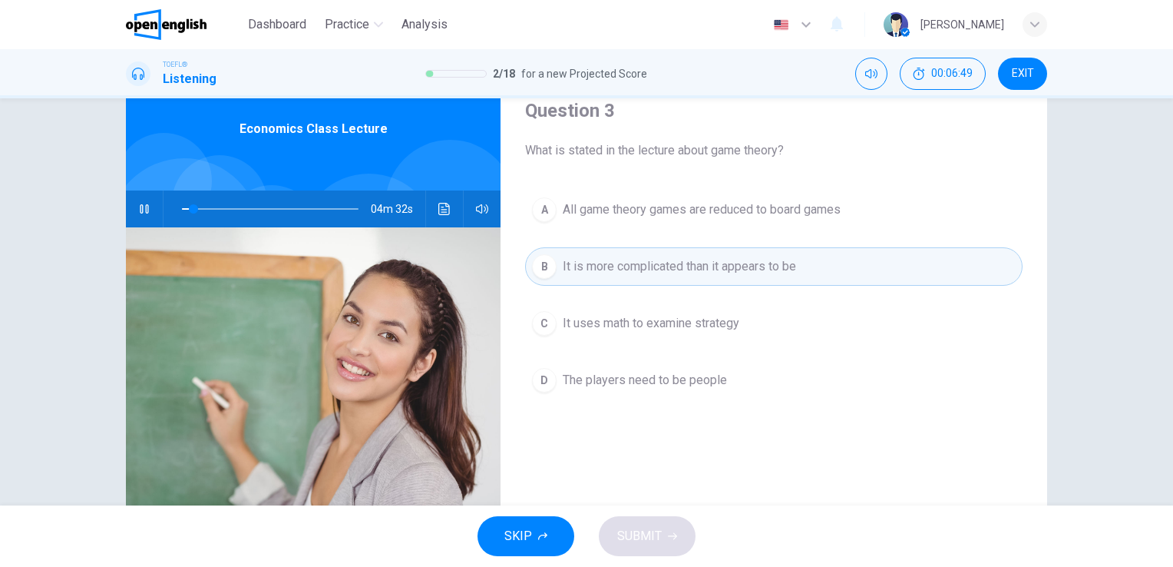
click at [521, 543] on span "SKIP" at bounding box center [518, 535] width 28 height 21
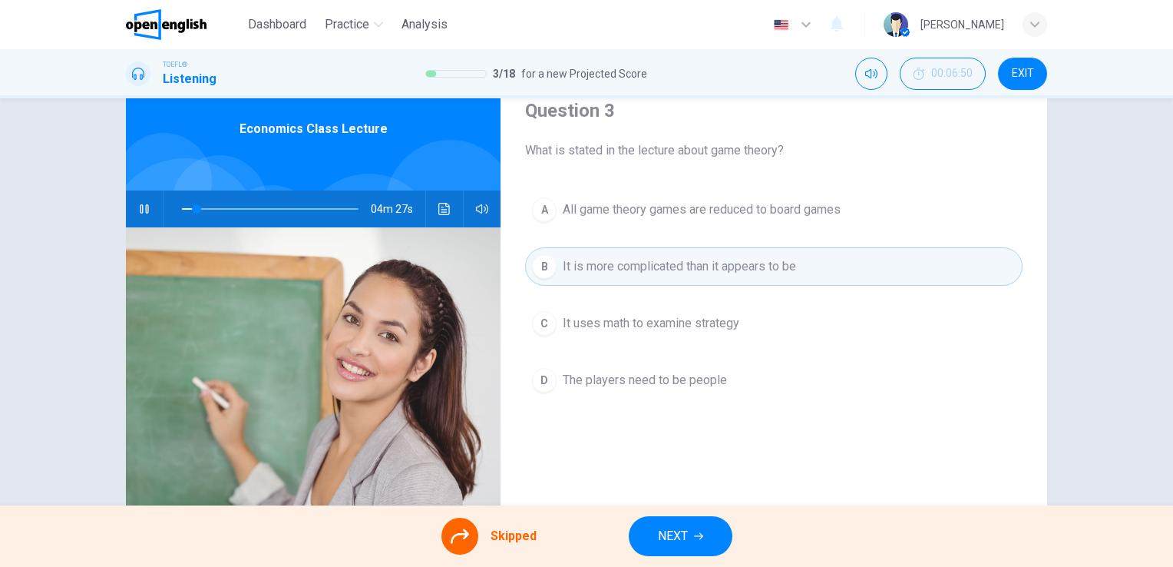
type input "*"
click at [669, 537] on span "NEXT" at bounding box center [673, 535] width 30 height 21
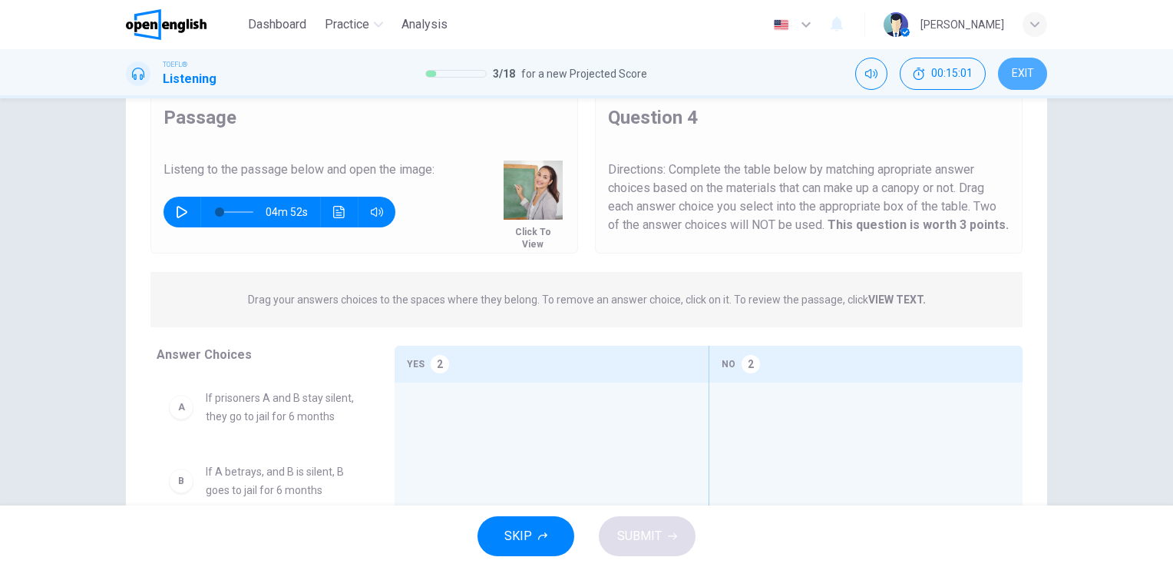
click at [1020, 71] on span "EXIT" at bounding box center [1023, 74] width 22 height 12
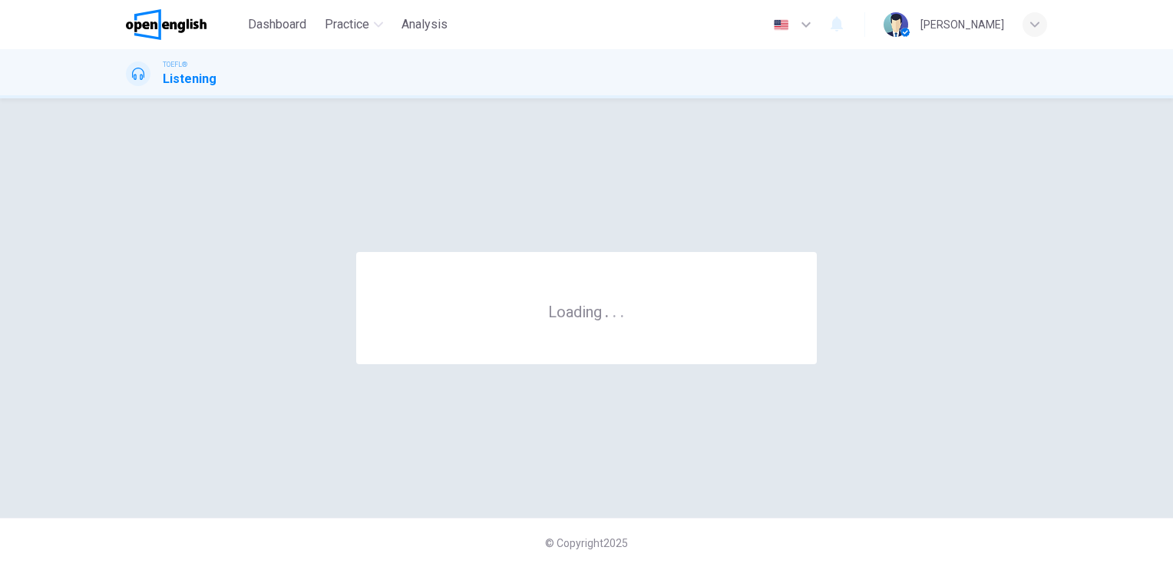
scroll to position [0, 0]
